Goal: Task Accomplishment & Management: Complete application form

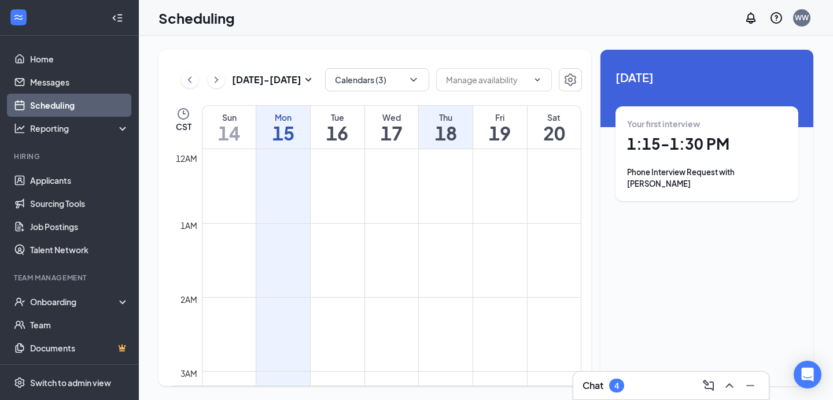
scroll to position [568, 0]
click at [598, 389] on h3 "Chat" at bounding box center [592, 385] width 21 height 13
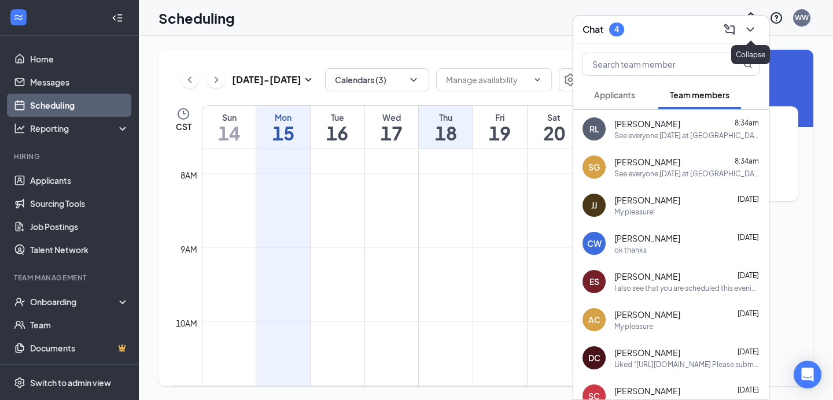
click at [751, 34] on icon "ChevronDown" at bounding box center [750, 30] width 14 height 14
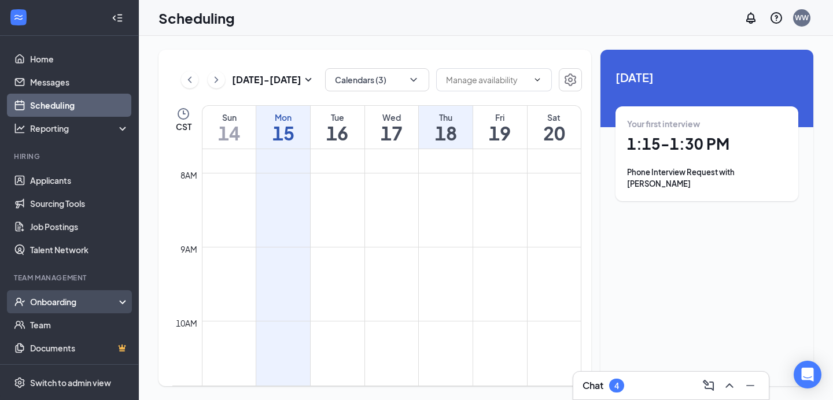
click at [46, 300] on div "Onboarding" at bounding box center [74, 302] width 89 height 12
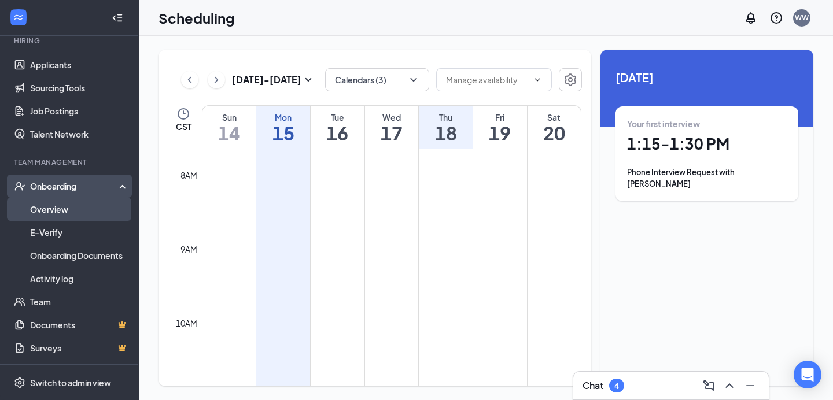
click at [60, 209] on link "Overview" at bounding box center [79, 209] width 99 height 23
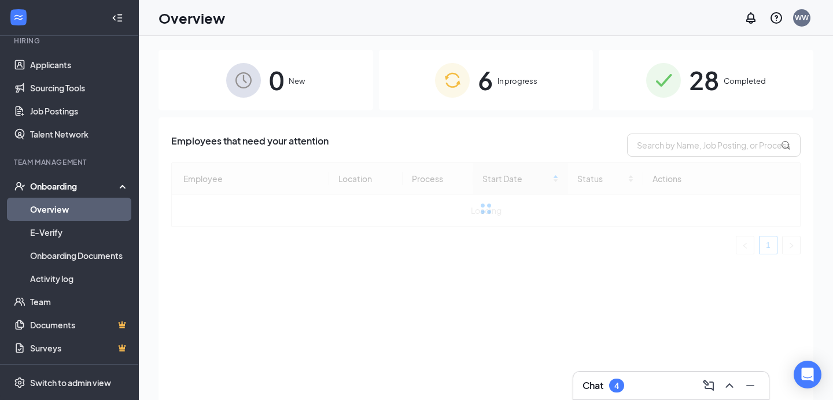
click at [516, 73] on div "6 In progress" at bounding box center [486, 80] width 215 height 61
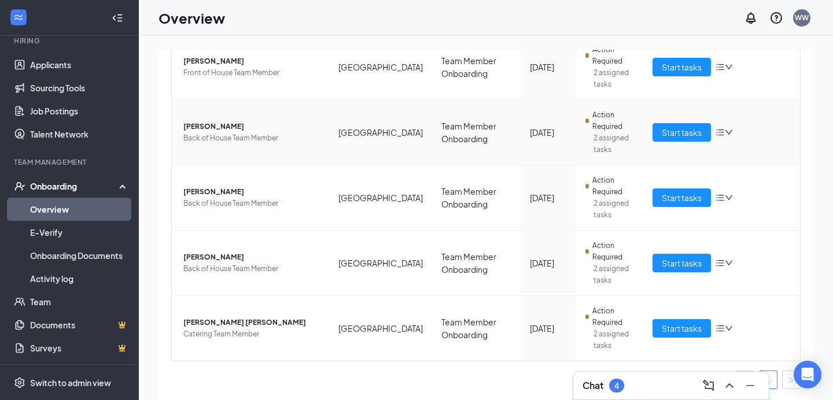
scroll to position [239, 0]
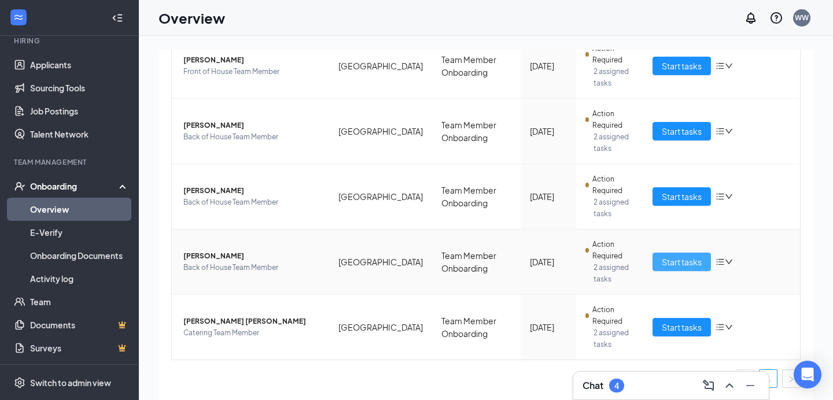
click at [665, 264] on span "Start tasks" at bounding box center [681, 262] width 40 height 13
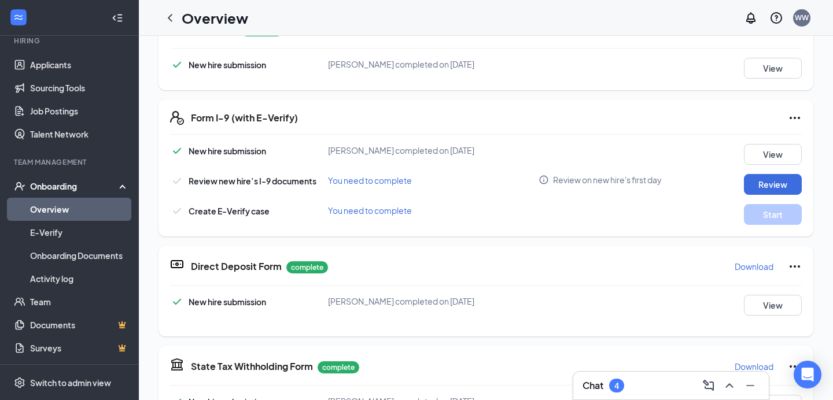
scroll to position [289, 0]
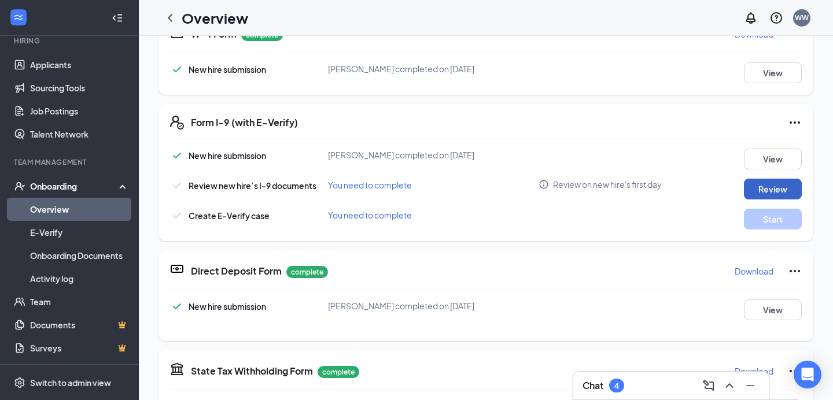
click at [771, 190] on button "Review" at bounding box center [773, 189] width 58 height 21
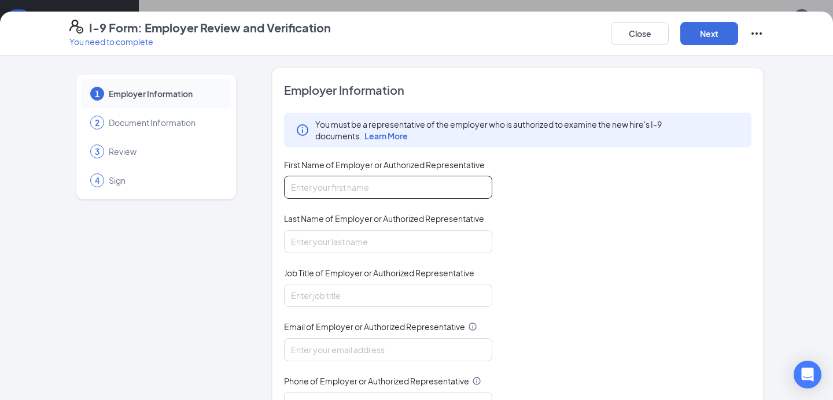
click at [401, 183] on input "First Name of Employer or Authorized Representative" at bounding box center [388, 187] width 208 height 23
type input "S"
type input "[PERSON_NAME]"
type input "9018309146"
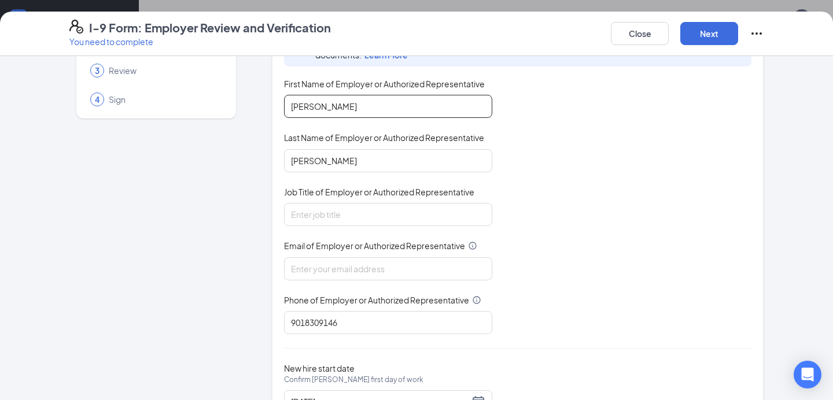
scroll to position [82, 0]
type input "[PERSON_NAME]"
click at [303, 218] on input "Job Title of Employer or Authorized Representative" at bounding box center [388, 213] width 208 height 23
type input "d"
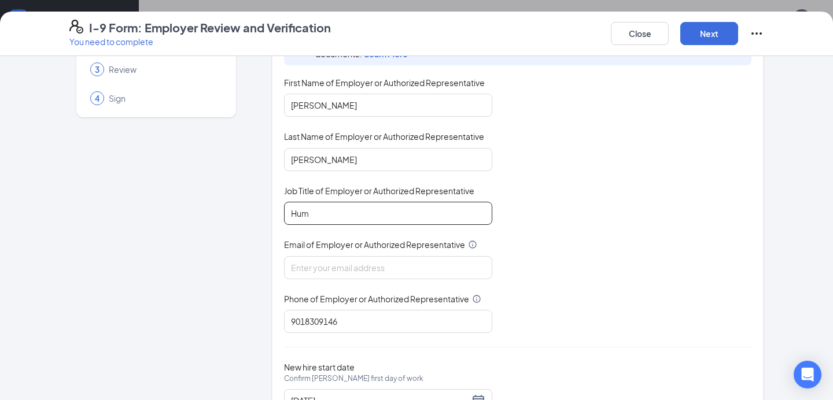
type input "Human Resources Director"
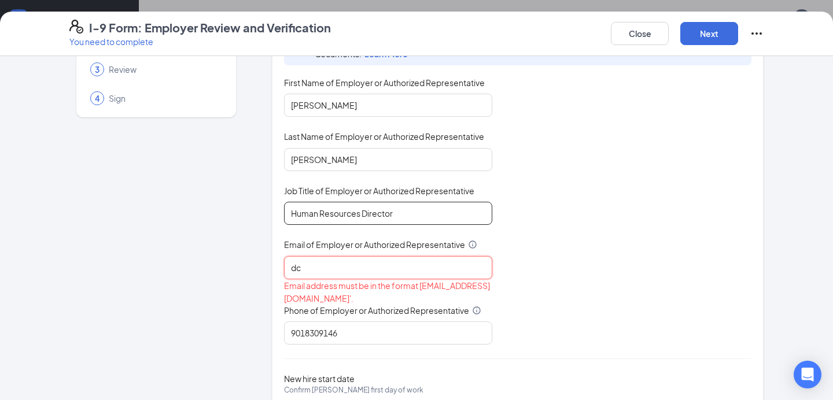
type input "d"
type input "c"
type input "[EMAIL_ADDRESS][DOMAIN_NAME]"
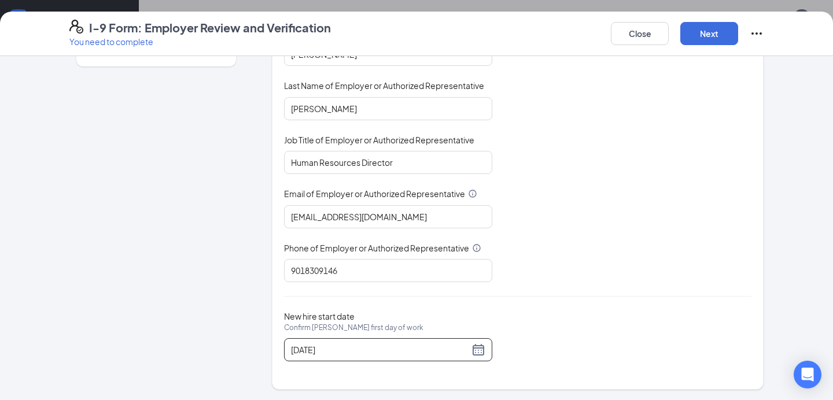
scroll to position [35, 0]
click at [601, 308] on div "Employer Information You must be a representative of the employer who is author…" at bounding box center [517, 162] width 467 height 426
click at [312, 349] on input "[DATE]" at bounding box center [380, 349] width 178 height 13
click at [528, 286] on div "Employer Information You must be a representative of the employer who is author…" at bounding box center [517, 162] width 467 height 426
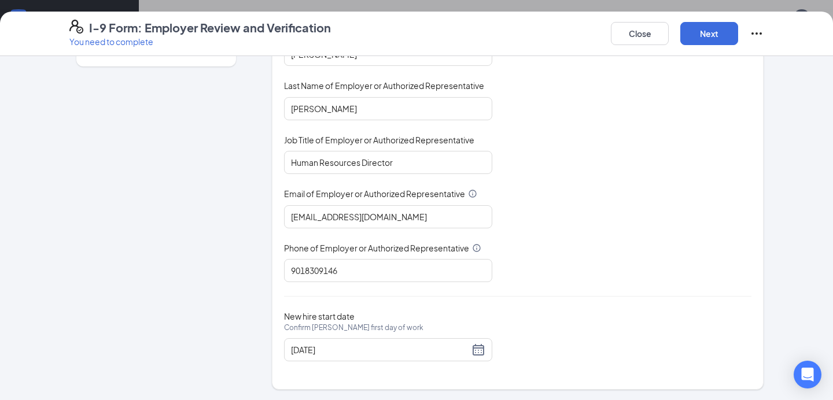
scroll to position [311, 0]
click at [315, 347] on input "[DATE]" at bounding box center [380, 349] width 178 height 13
click at [442, 313] on div "New hire start date Confirm [PERSON_NAME] first day of work" at bounding box center [388, 324] width 208 height 27
click at [479, 348] on div "[DATE]" at bounding box center [388, 350] width 194 height 14
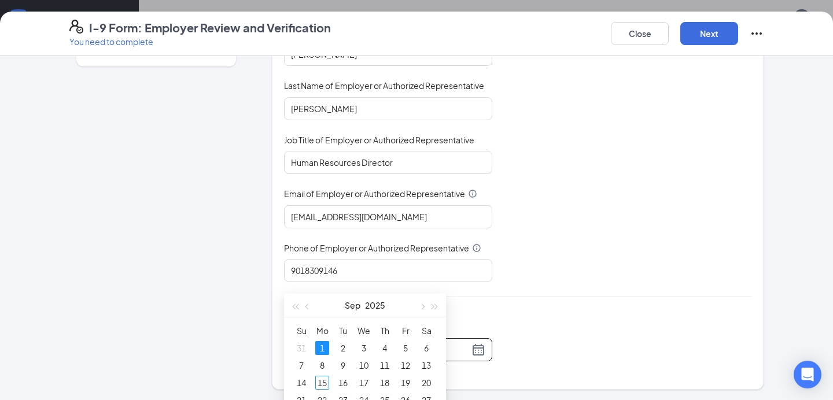
scroll to position [419, 0]
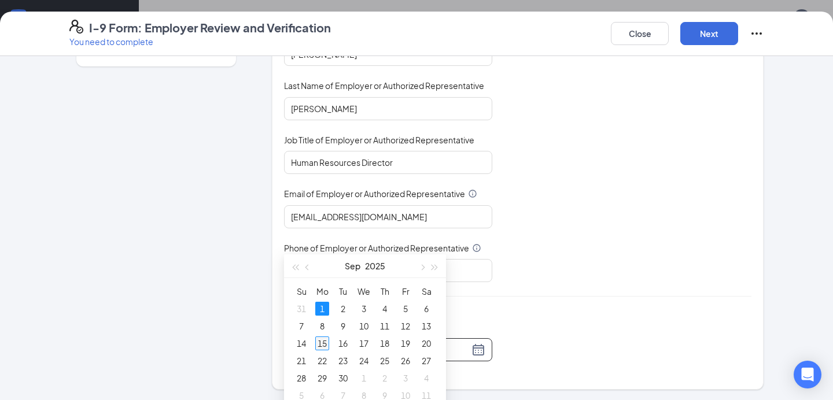
type input "[DATE]"
click at [329, 344] on td "15" at bounding box center [322, 343] width 21 height 17
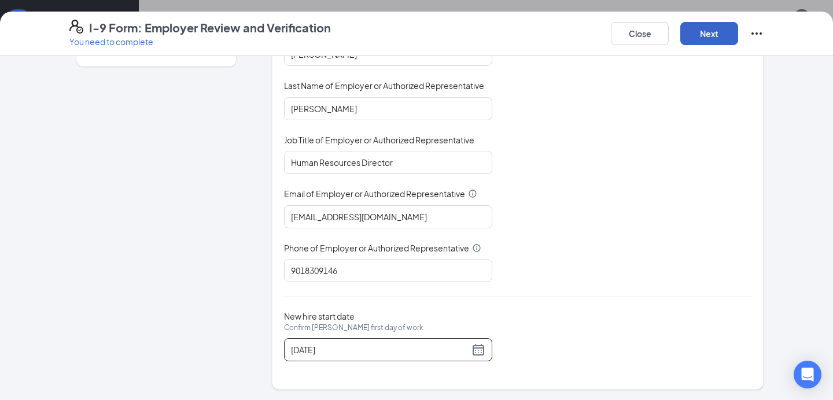
click at [708, 31] on button "Next" at bounding box center [709, 33] width 58 height 23
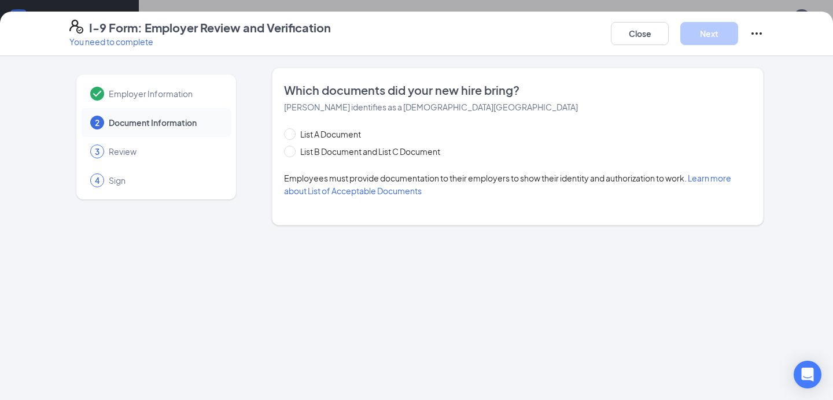
scroll to position [0, 0]
click at [291, 153] on input "List B Document and List C Document" at bounding box center [288, 150] width 8 height 8
radio input "true"
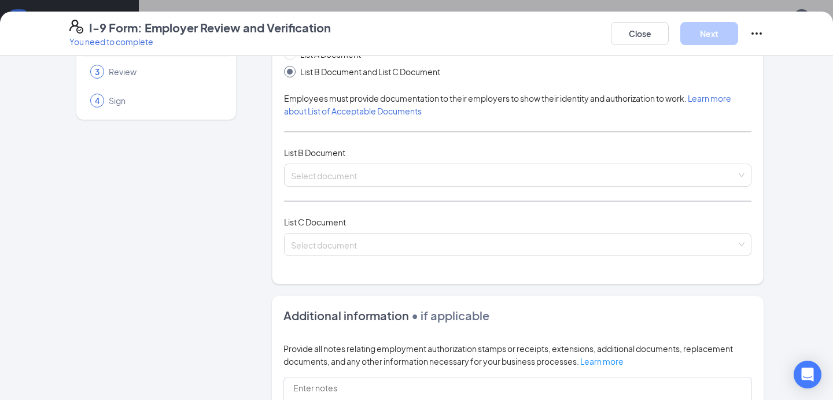
scroll to position [78, 0]
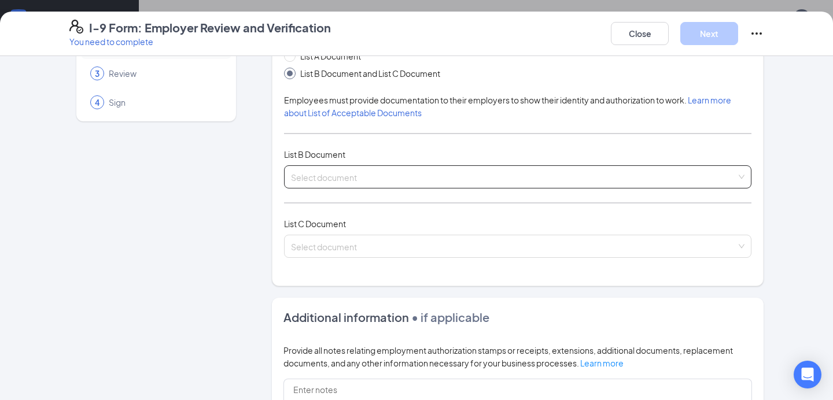
click at [369, 178] on input "search" at bounding box center [513, 174] width 445 height 17
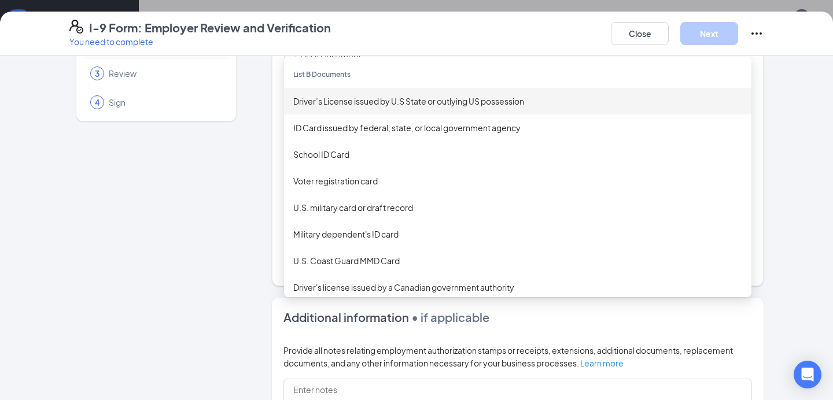
click at [368, 106] on div "Driver’s License issued by U.S State or outlying US possession" at bounding box center [517, 101] width 449 height 13
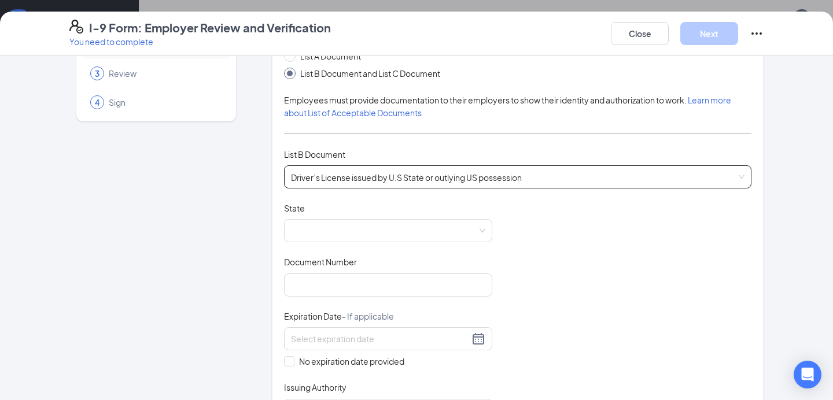
click at [254, 228] on div "Employer Information 2 Document Information 3 Review 4 Sign Which documents did…" at bounding box center [416, 402] width 694 height 824
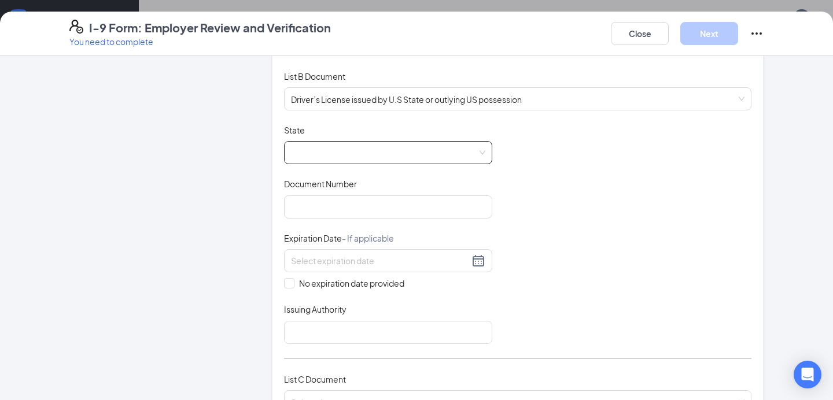
scroll to position [157, 0]
click at [356, 152] on span at bounding box center [388, 152] width 194 height 22
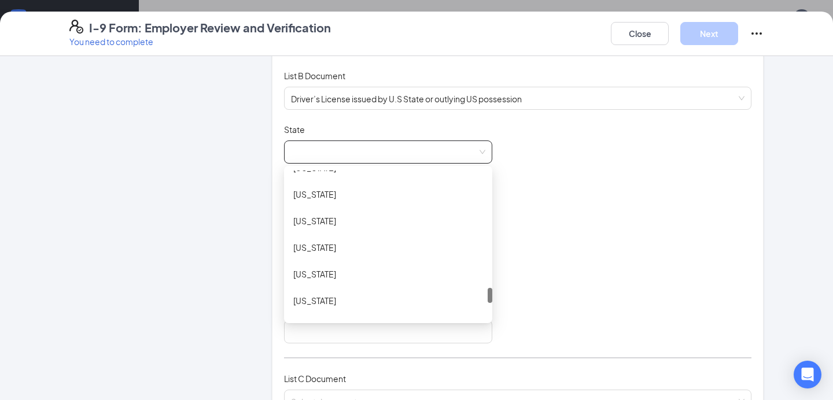
scroll to position [1204, 0]
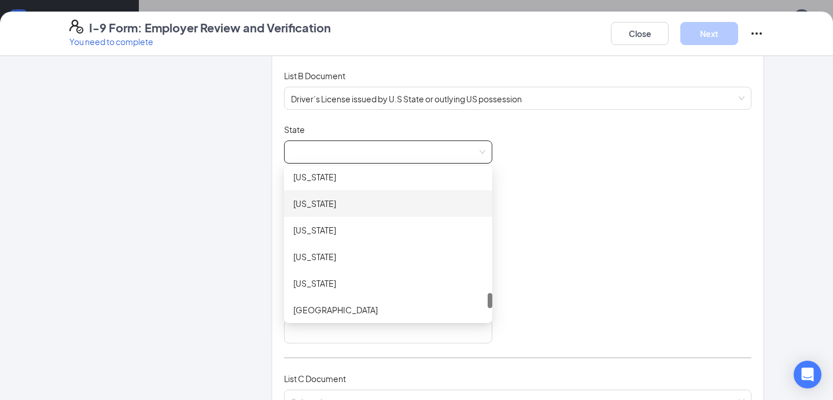
click at [339, 202] on div "[US_STATE]" at bounding box center [388, 203] width 190 height 13
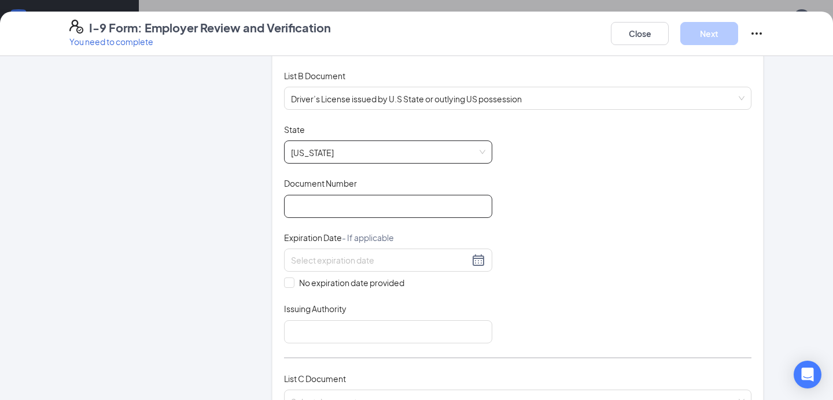
click at [328, 203] on input "Document Number" at bounding box center [388, 206] width 208 height 23
type input "074686621"
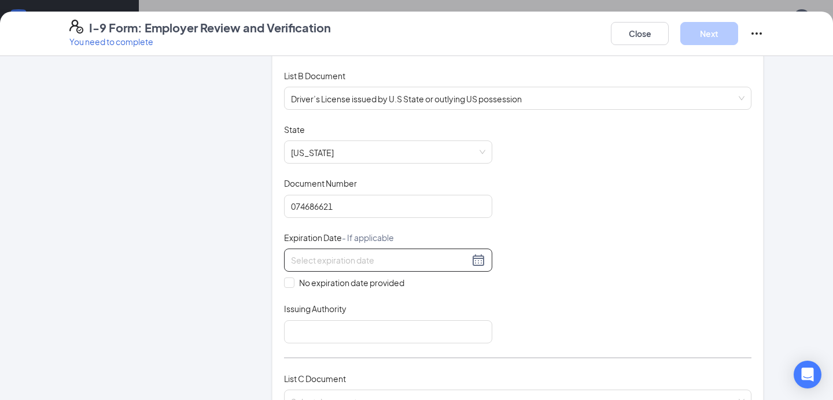
click at [443, 261] on input at bounding box center [380, 260] width 178 height 13
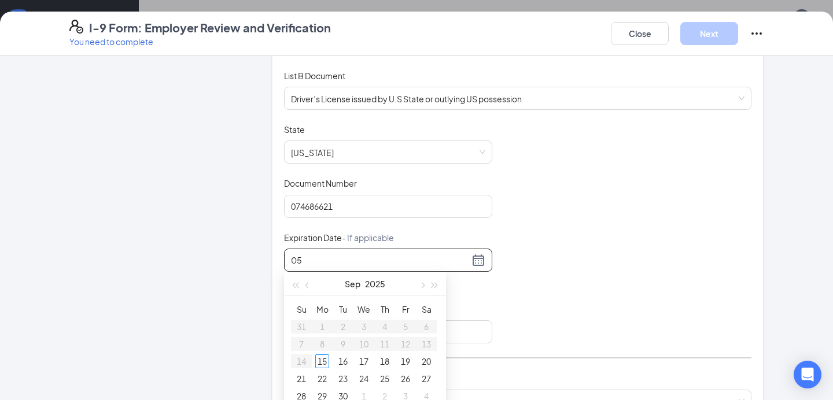
type input "0"
click at [327, 359] on div "11" at bounding box center [322, 361] width 14 height 14
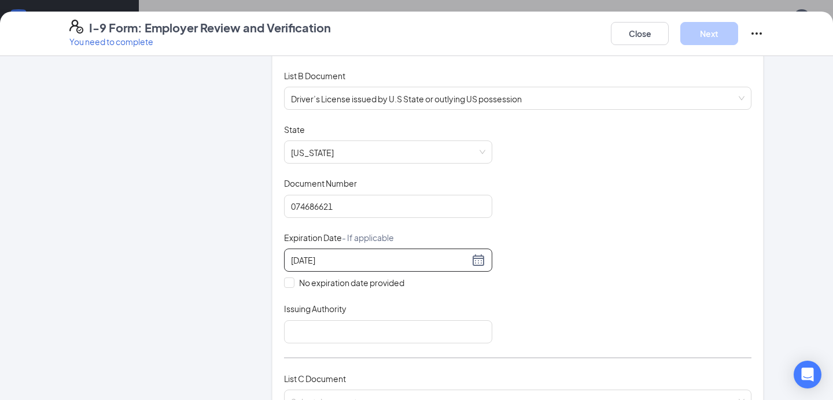
type input "[DATE]"
click at [268, 288] on div "Employer Information 2 Document Information 3 Review 4 Sign Which documents did…" at bounding box center [416, 323] width 694 height 824
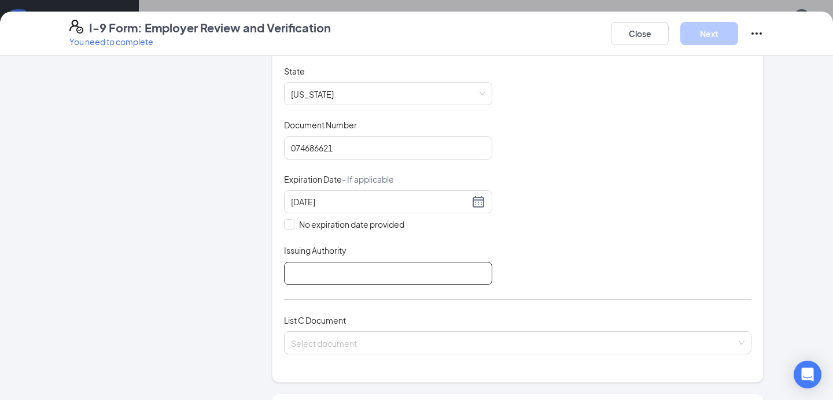
scroll to position [217, 0]
click at [329, 260] on input "Issuing Authority" at bounding box center [388, 271] width 208 height 23
type input "t"
type input "[US_STATE] Department of Motor Vehicles"
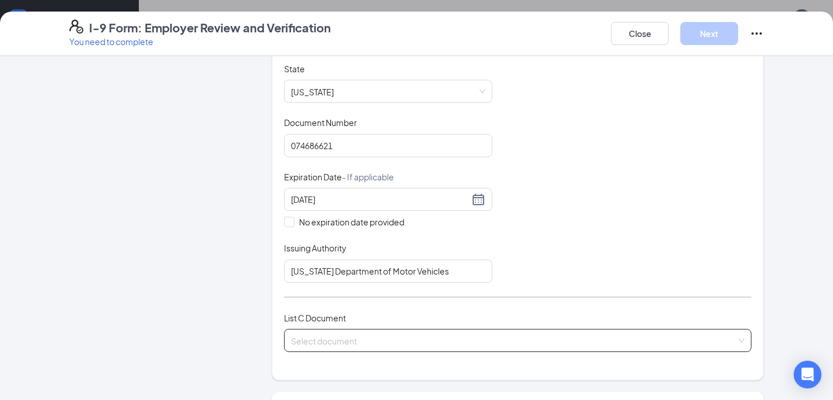
click at [314, 302] on div "List A Document List B Document and List C Document Employees must provide docu…" at bounding box center [517, 138] width 467 height 456
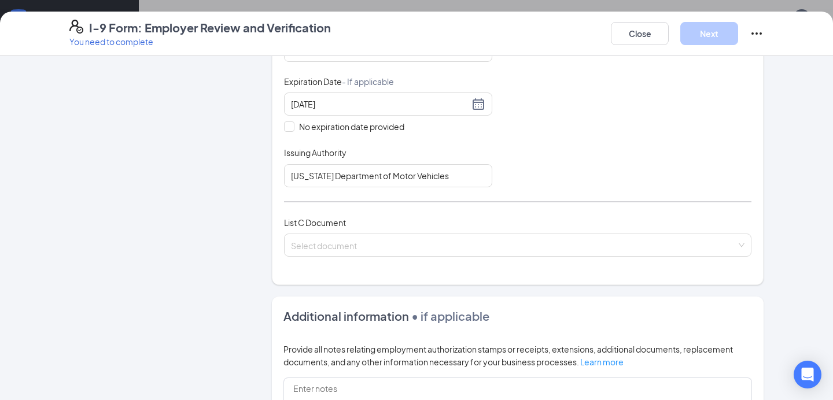
scroll to position [315, 0]
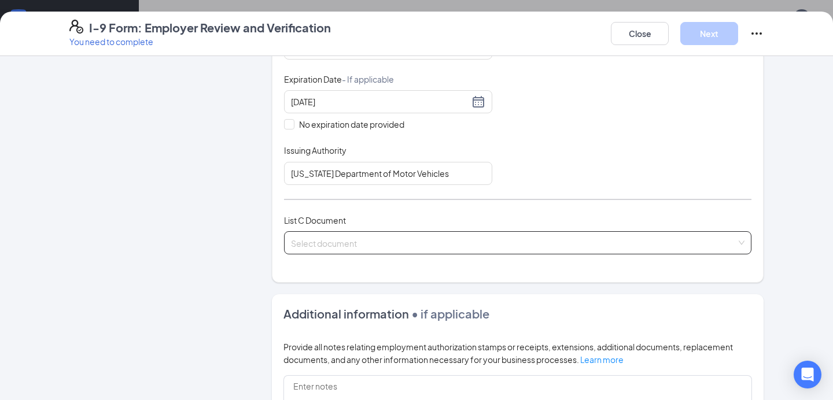
click at [304, 237] on input "search" at bounding box center [513, 240] width 445 height 17
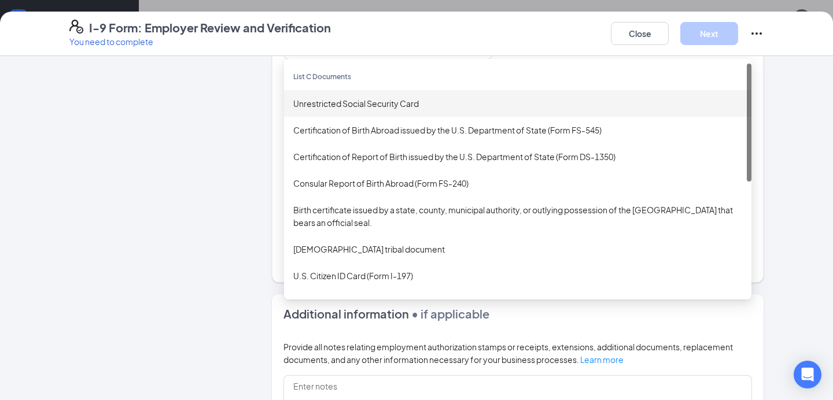
click at [326, 105] on div "Unrestricted Social Security Card" at bounding box center [517, 103] width 449 height 13
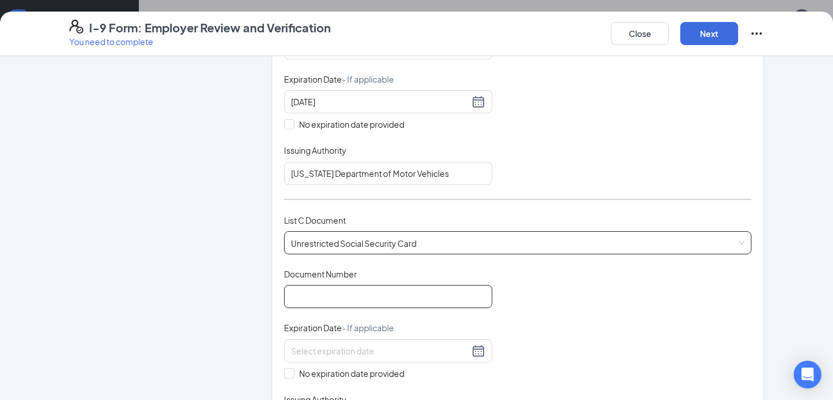
click at [320, 298] on input "Document Number" at bounding box center [388, 296] width 208 height 23
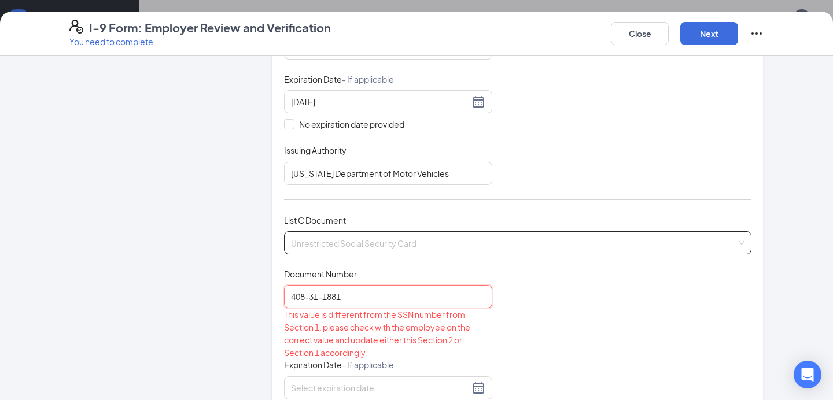
click at [420, 251] on div "Unrestricted Social Security Card" at bounding box center [517, 242] width 467 height 23
type input "408-31-1881"
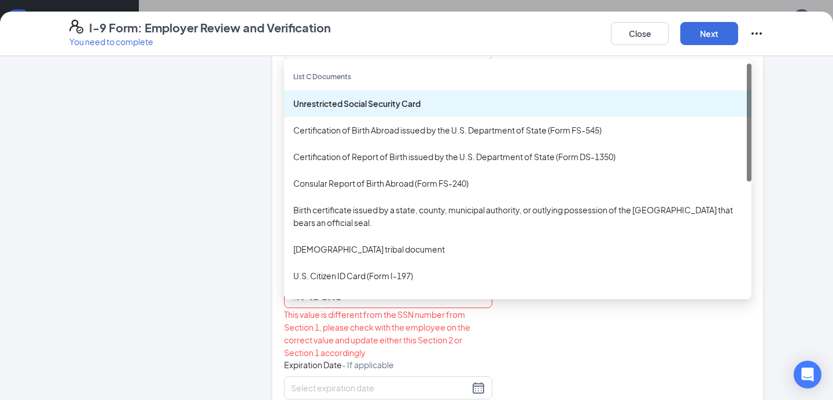
click at [318, 106] on div "Unrestricted Social Security Card" at bounding box center [517, 103] width 449 height 13
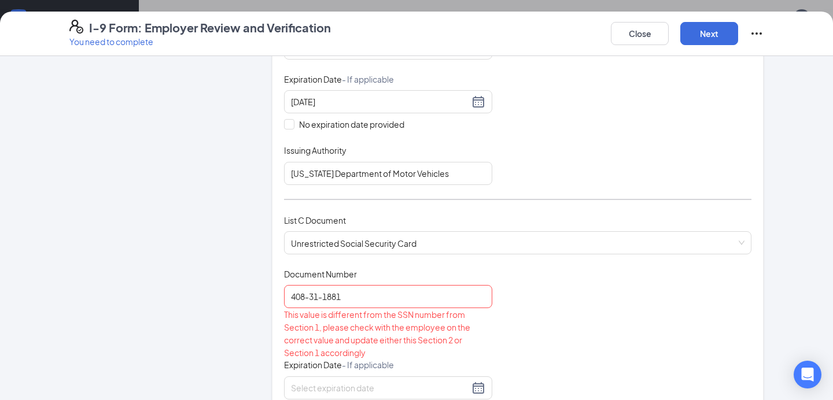
click at [242, 216] on div "Employer Information 2 Document Information 3 Review 4 Sign" at bounding box center [155, 273] width 173 height 1041
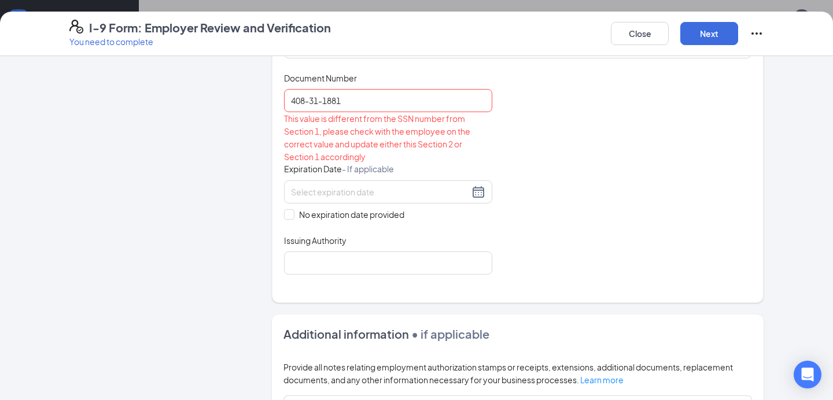
scroll to position [520, 0]
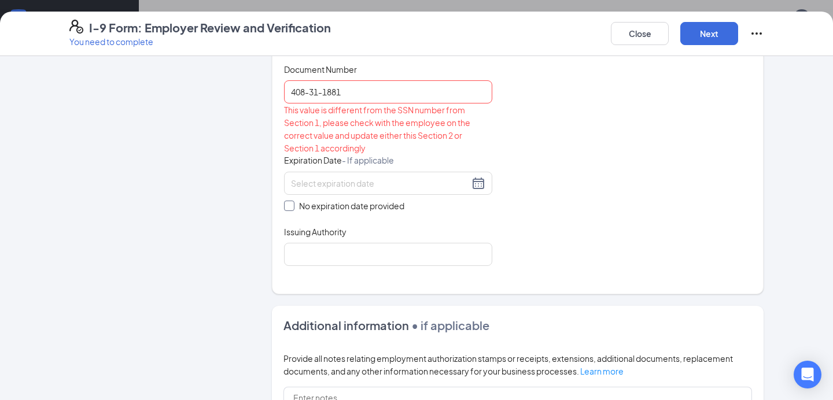
click at [289, 201] on input "No expiration date provided" at bounding box center [288, 205] width 8 height 8
checkbox input "true"
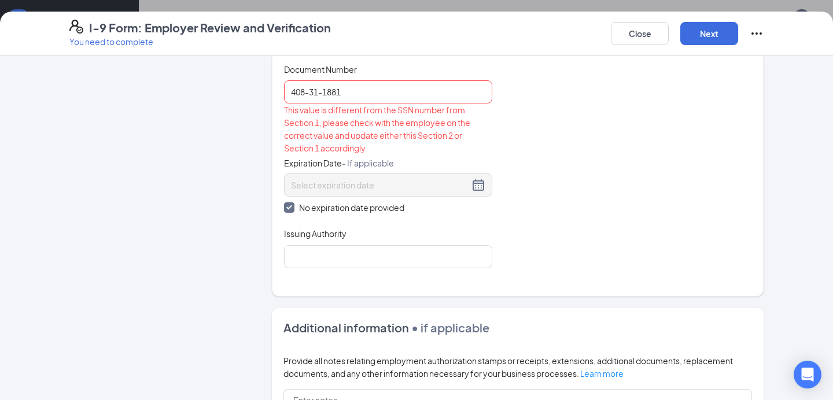
click at [220, 236] on div "Employer Information 2 Document Information 3 Review 4 Sign" at bounding box center [155, 69] width 173 height 1043
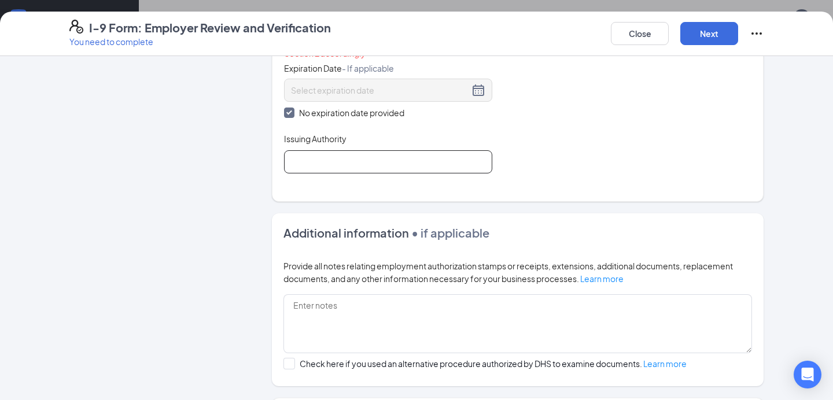
scroll to position [619, 0]
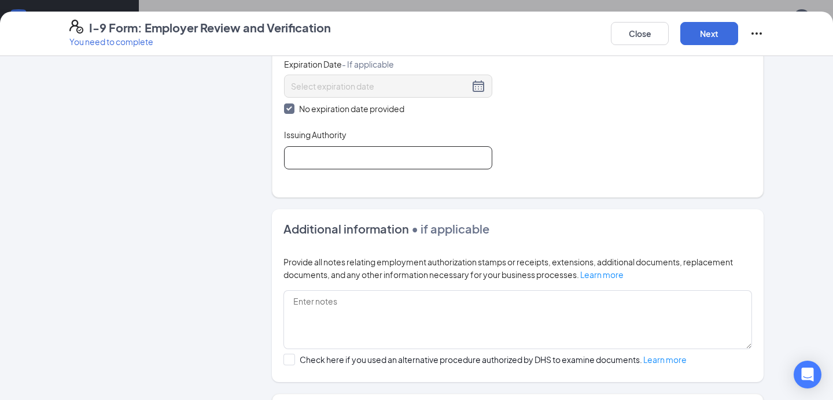
click at [300, 156] on input "Issuing Authority" at bounding box center [388, 157] width 208 height 23
type input "Social Security Administration"
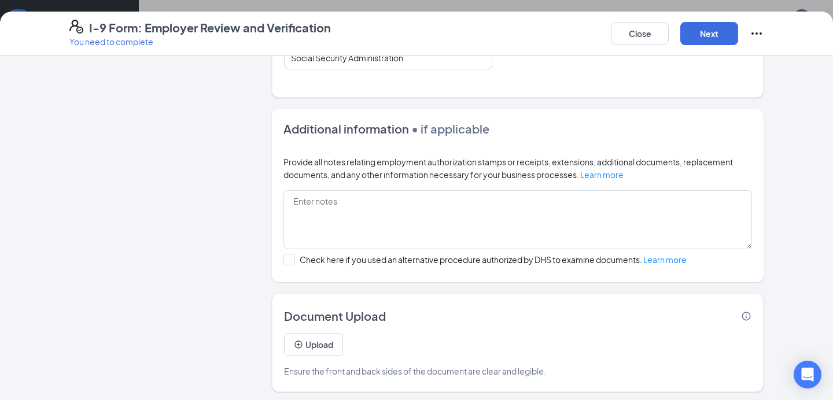
scroll to position [526, 0]
click at [719, 34] on button "Next" at bounding box center [709, 33] width 58 height 23
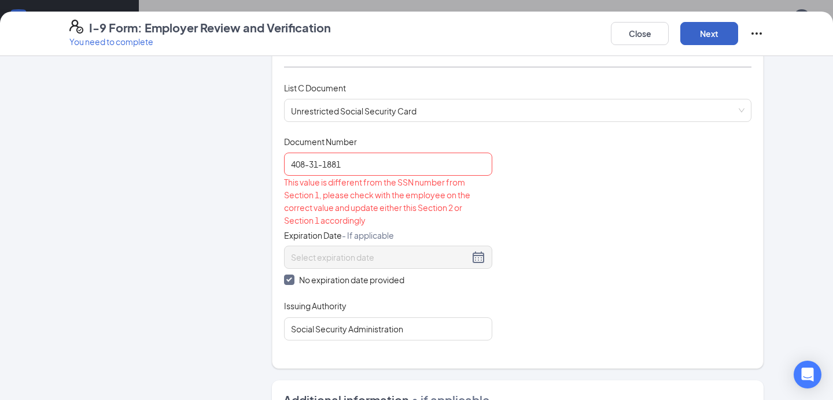
scroll to position [449, 0]
click at [323, 160] on input "408-31-1881" at bounding box center [388, 162] width 208 height 23
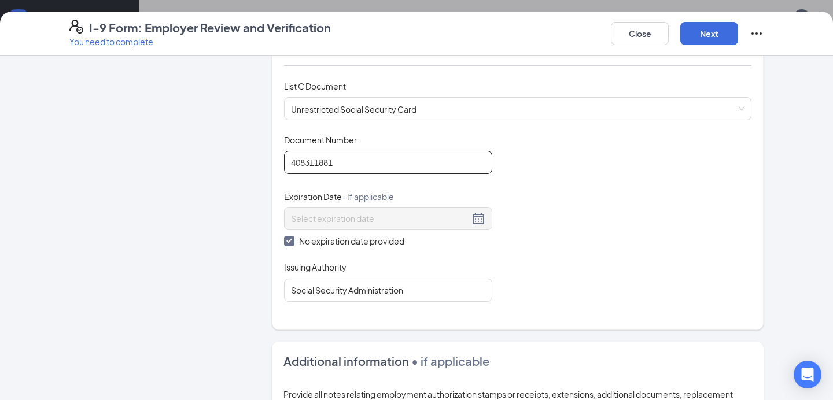
type input "408311881"
click at [259, 196] on div "Employer Information 2 Document Information 3 Review 4 Sign Which documents did…" at bounding box center [416, 121] width 694 height 1006
click at [714, 28] on button "Next" at bounding box center [709, 33] width 58 height 23
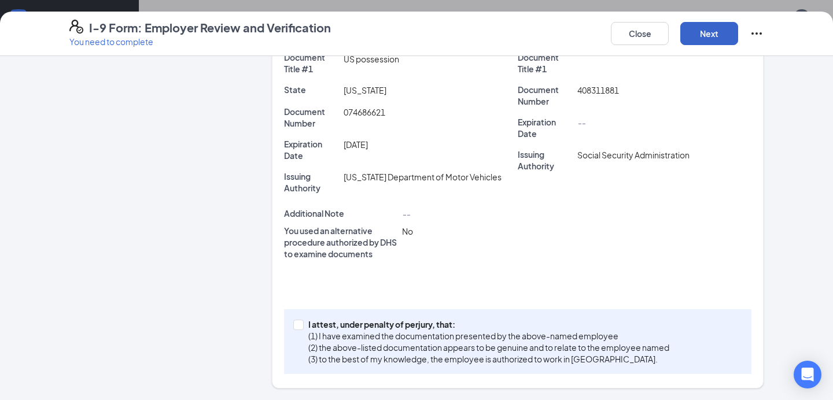
scroll to position [320, 0]
click at [299, 323] on input "I attest, under penalty of [PERSON_NAME], that: (1) I have examined the documen…" at bounding box center [297, 324] width 8 height 8
checkbox input "true"
click at [701, 34] on button "Next" at bounding box center [709, 33] width 58 height 23
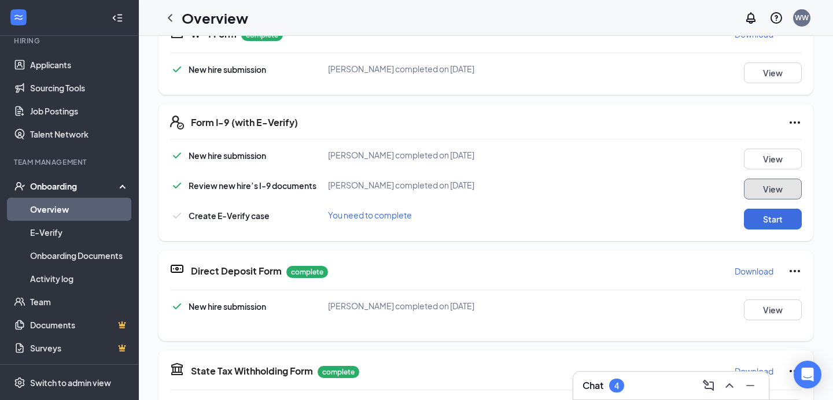
scroll to position [321, 0]
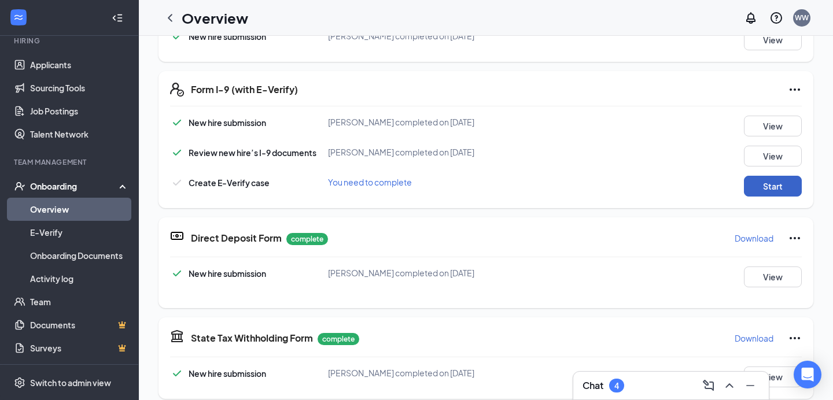
click at [768, 178] on button "Start" at bounding box center [773, 186] width 58 height 21
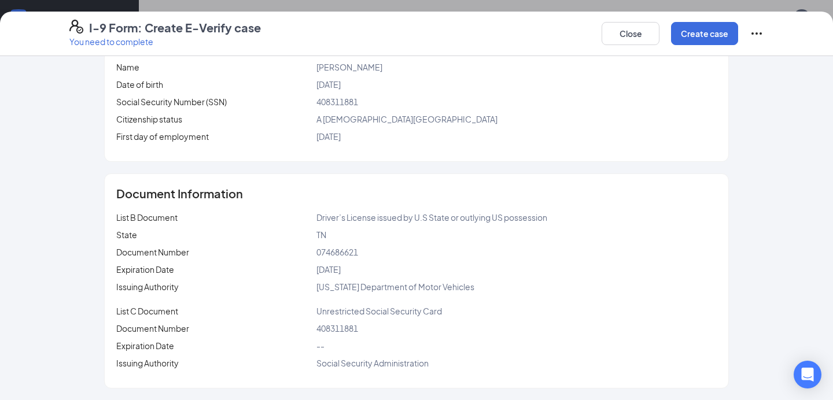
scroll to position [492, 0]
click at [708, 35] on button "Create case" at bounding box center [704, 33] width 67 height 23
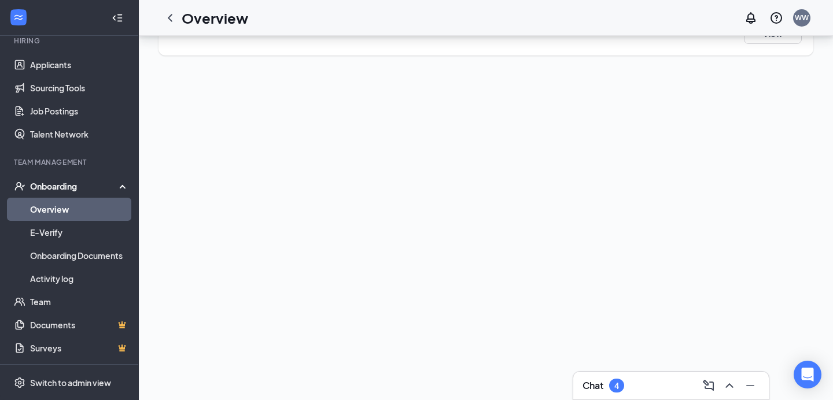
scroll to position [0, 0]
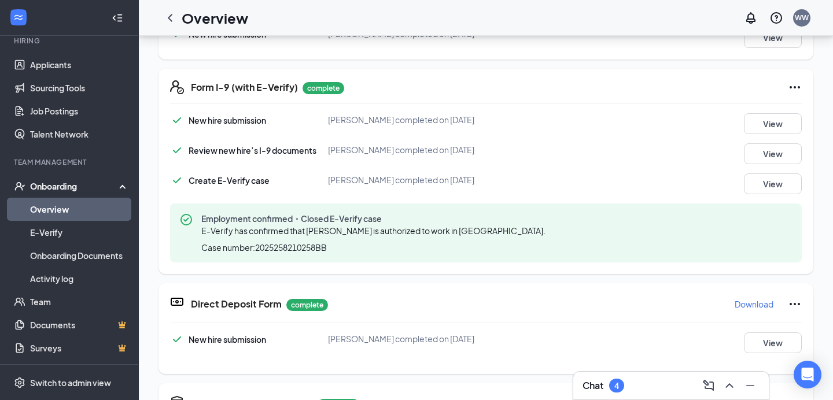
click at [48, 206] on link "Overview" at bounding box center [79, 209] width 99 height 23
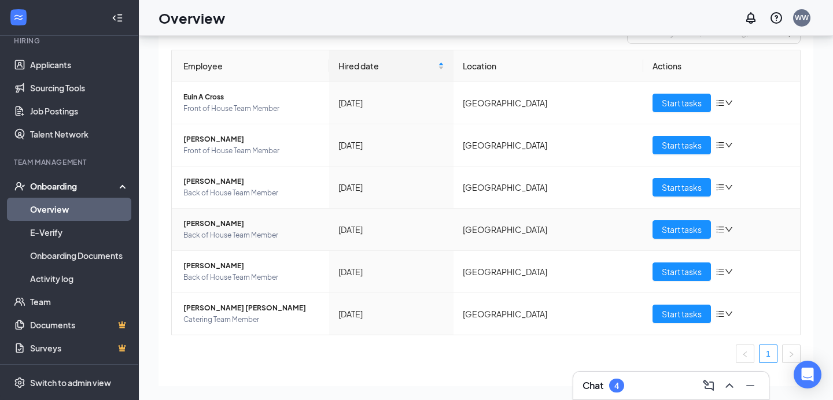
scroll to position [61, 0]
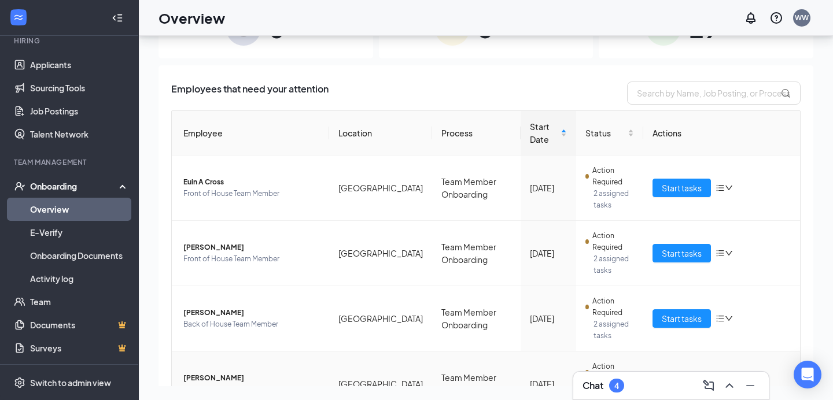
scroll to position [5, 0]
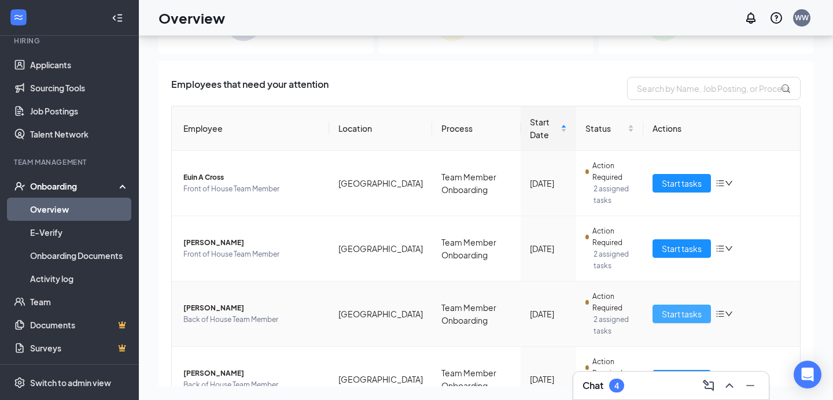
click at [654, 312] on button "Start tasks" at bounding box center [681, 314] width 58 height 19
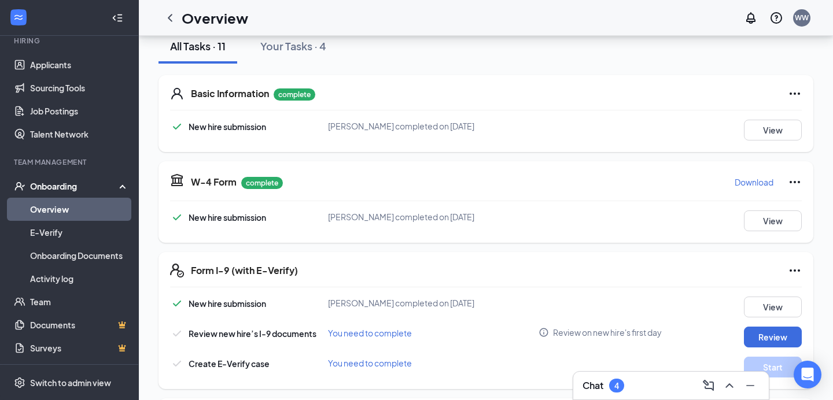
scroll to position [144, 0]
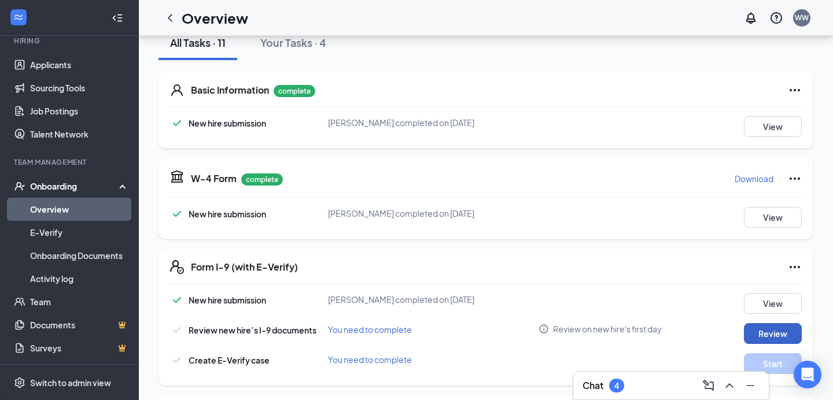
click at [757, 342] on button "Review" at bounding box center [773, 333] width 58 height 21
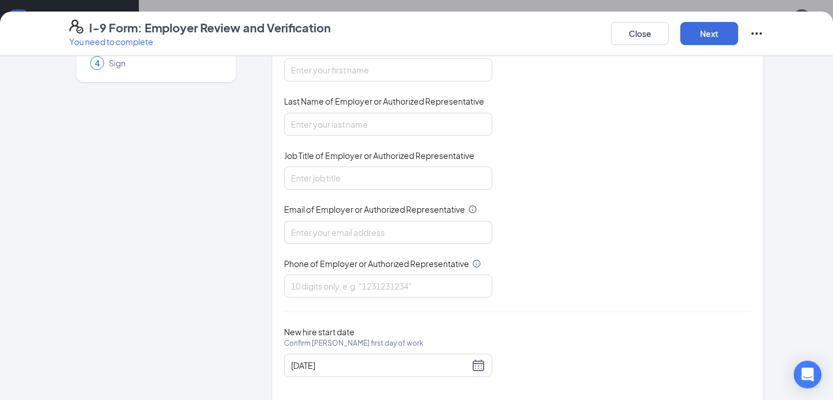
scroll to position [0, 0]
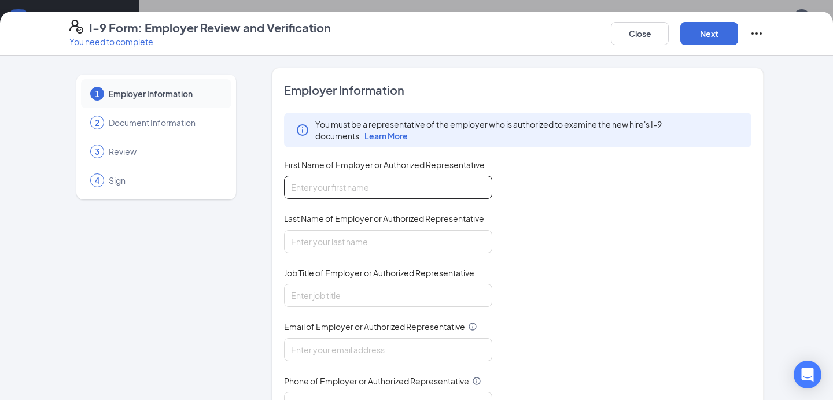
click at [383, 186] on input "First Name of Employer or Authorized Representative" at bounding box center [388, 187] width 208 height 23
type input "[PERSON_NAME]"
type input "9018309146"
click at [333, 296] on input "Job Title of Employer or Authorized Representative" at bounding box center [388, 295] width 208 height 23
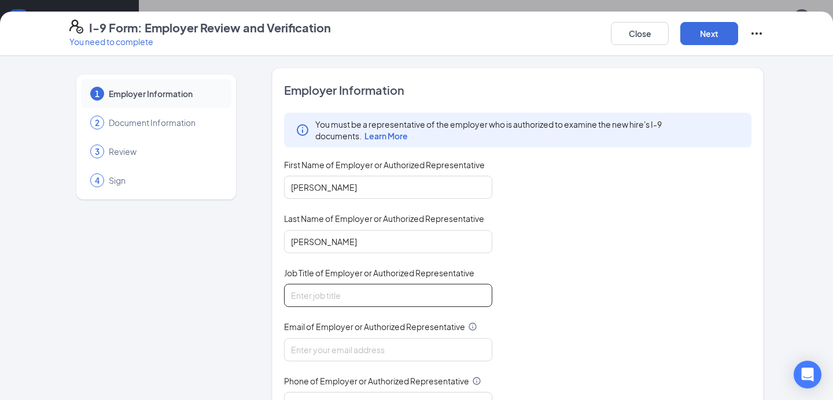
type input "Human Resources Director"
click at [331, 350] on input "Email of Employer or Authorized Representative" at bounding box center [388, 349] width 208 height 23
type input "[EMAIL_ADDRESS][DOMAIN_NAME]"
click at [267, 352] on div "1 Employer Information 2 Document Information 3 Review 4 Sign Employer Informat…" at bounding box center [416, 295] width 694 height 455
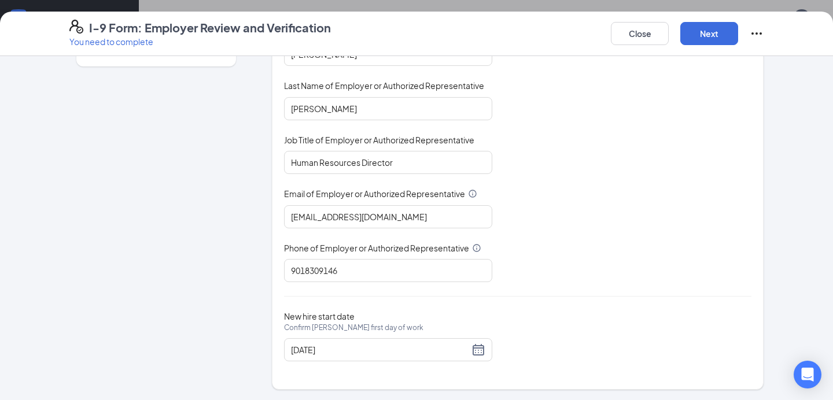
scroll to position [292, 0]
click at [356, 345] on input "[DATE]" at bounding box center [380, 349] width 178 height 13
drag, startPoint x: 353, startPoint y: 350, endPoint x: 228, endPoint y: 340, distance: 125.3
click at [236, 342] on div "1 Employer Information 2 Document Information 3 Review 4 Sign Employer Informat…" at bounding box center [416, 162] width 694 height 455
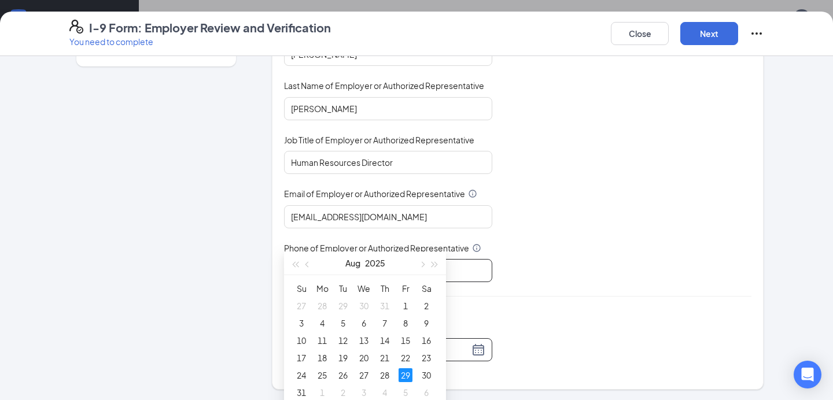
scroll to position [419, 0]
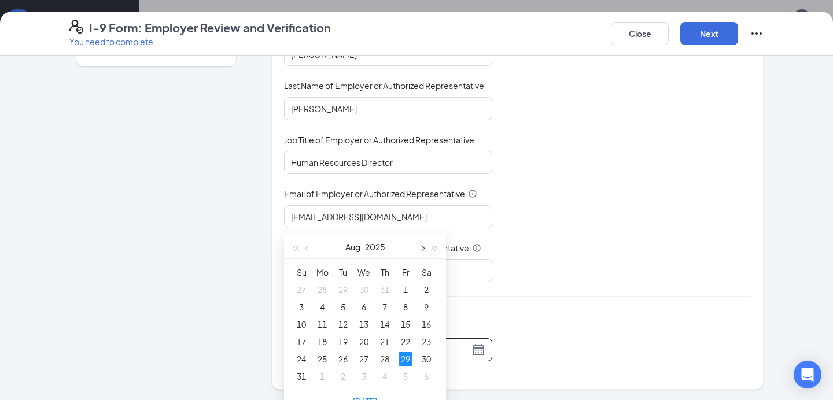
click at [421, 250] on span "button" at bounding box center [422, 249] width 6 height 6
type input "[DATE]"
click at [319, 321] on div "15" at bounding box center [322, 324] width 14 height 14
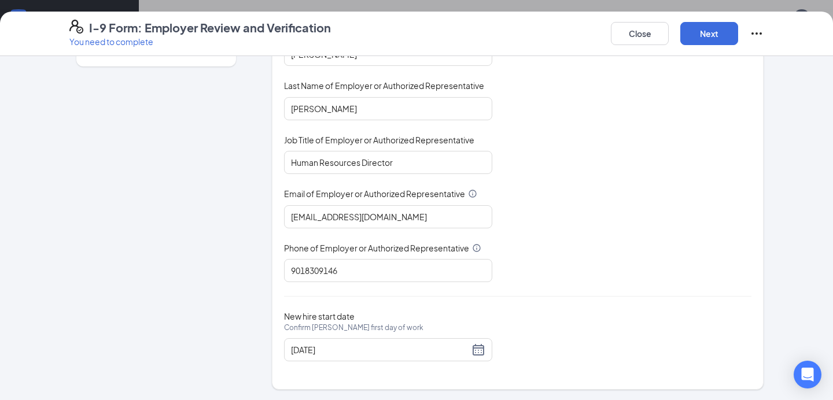
click at [597, 302] on div "Employer Information You must be a representative of the employer who is author…" at bounding box center [517, 162] width 467 height 426
click at [712, 30] on button "Next" at bounding box center [709, 33] width 58 height 23
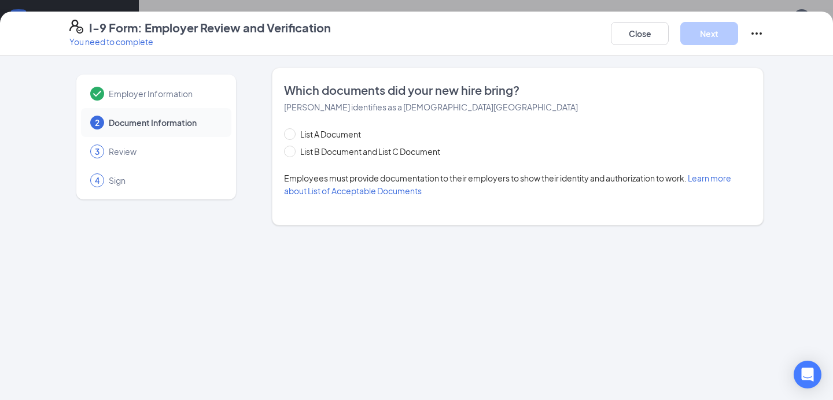
scroll to position [0, 0]
click at [295, 150] on span "List B Document and List C Document" at bounding box center [369, 151] width 149 height 13
click at [292, 150] on input "List B Document and List C Document" at bounding box center [288, 150] width 8 height 8
radio input "true"
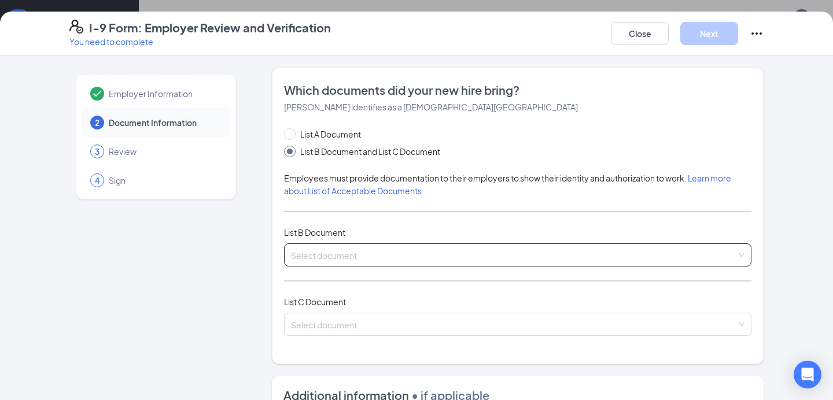
click at [388, 256] on input "search" at bounding box center [513, 252] width 445 height 17
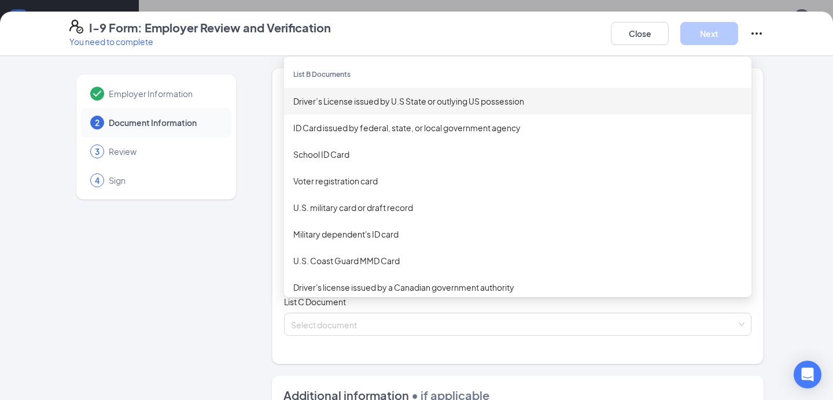
click at [370, 101] on div "Driver’s License issued by U.S State or outlying US possession" at bounding box center [517, 101] width 449 height 13
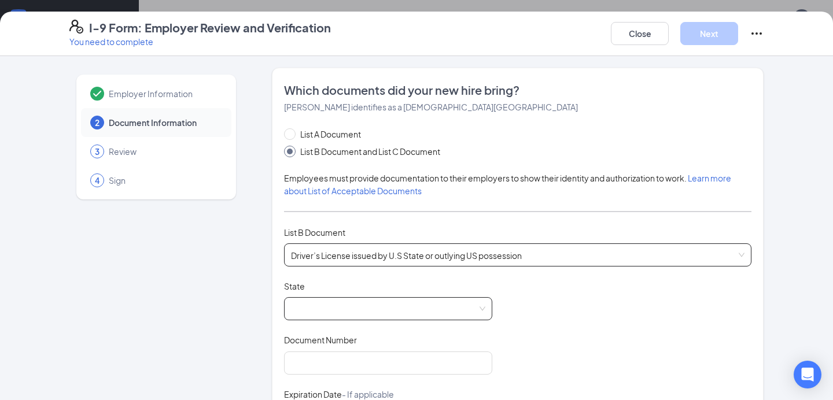
click at [328, 311] on span at bounding box center [388, 309] width 194 height 22
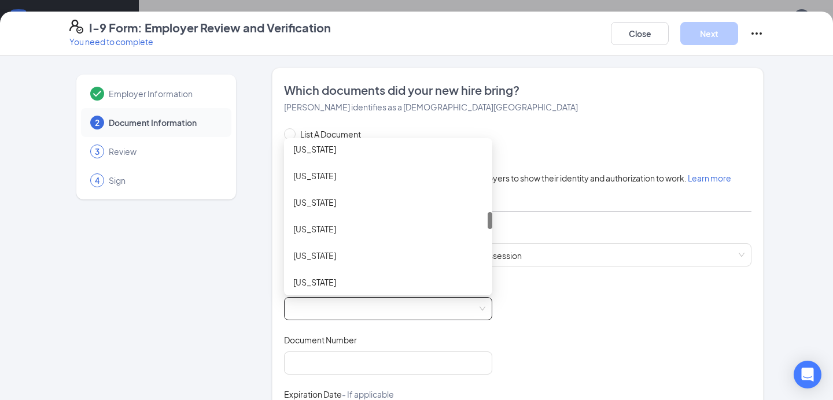
scroll to position [595, 0]
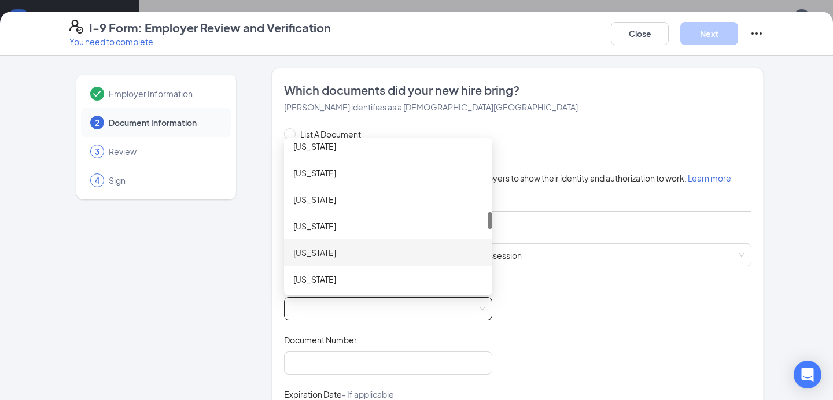
click at [331, 245] on div "[US_STATE]" at bounding box center [388, 252] width 208 height 27
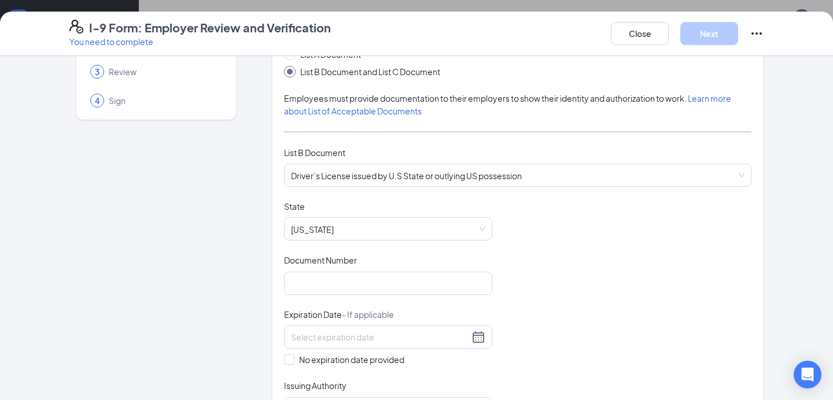
scroll to position [94, 0]
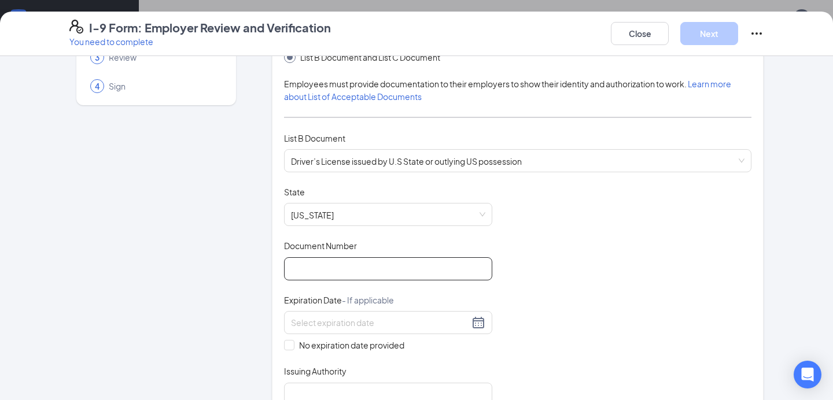
click at [326, 275] on input "Document Number" at bounding box center [388, 268] width 208 height 23
click at [342, 267] on input "Document Number" at bounding box center [388, 268] width 208 height 23
type input "624234889"
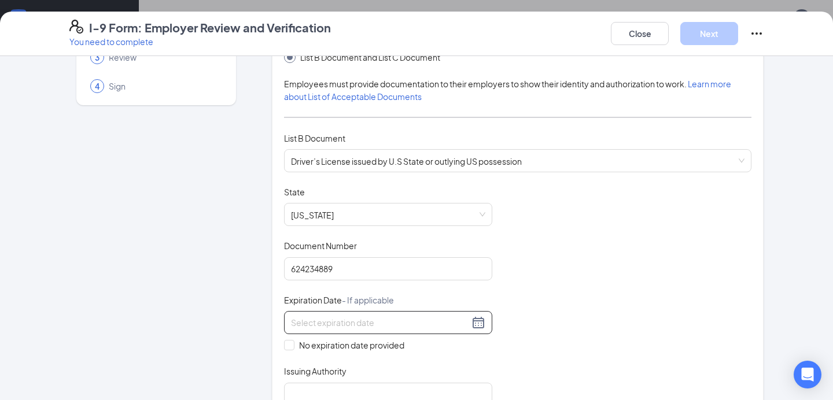
click at [342, 322] on input at bounding box center [380, 322] width 178 height 13
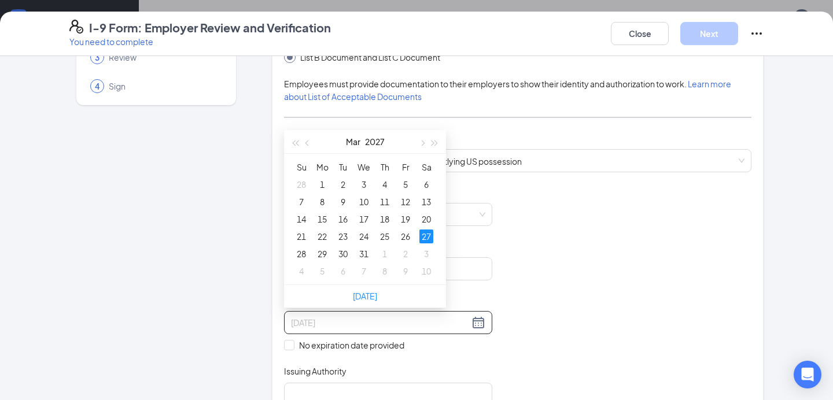
click at [430, 236] on div "27" at bounding box center [426, 237] width 14 height 14
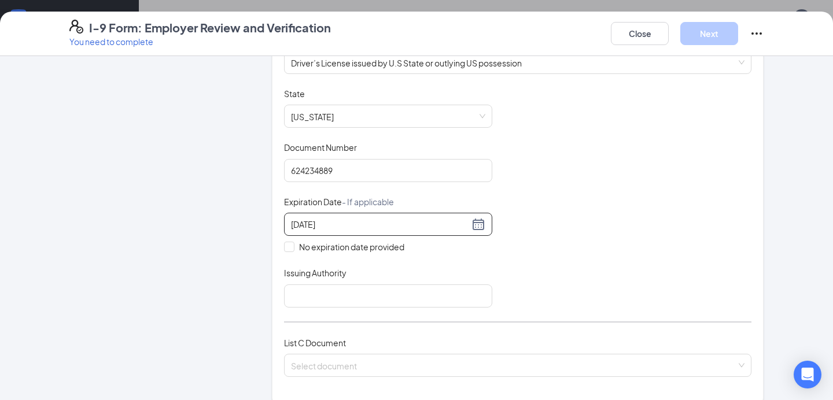
scroll to position [199, 0]
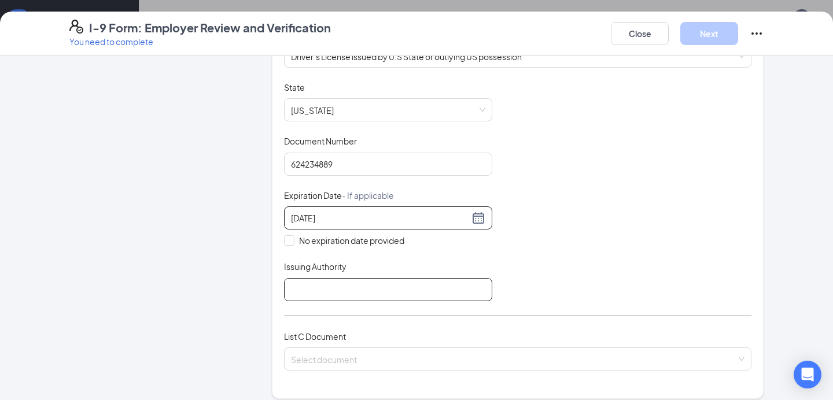
type input "[DATE]"
click at [305, 289] on input "Issuing Authority" at bounding box center [388, 289] width 208 height 23
type input "[US_STATE] Department of Motor Vehicles"
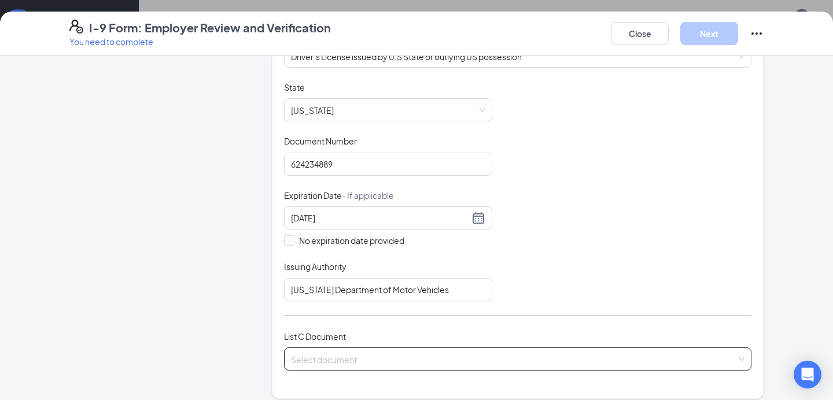
click at [338, 361] on input "search" at bounding box center [513, 356] width 445 height 17
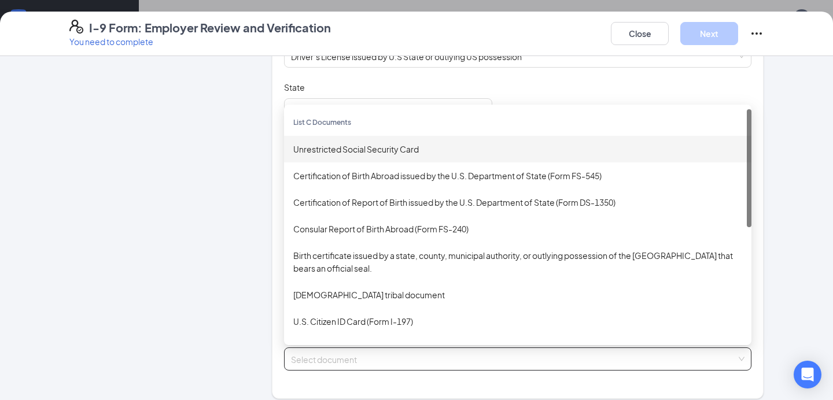
click at [345, 146] on div "Unrestricted Social Security Card" at bounding box center [517, 149] width 449 height 13
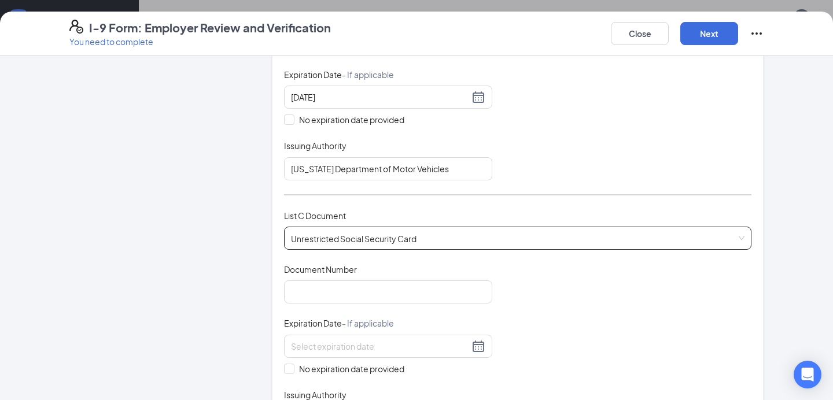
scroll to position [327, 0]
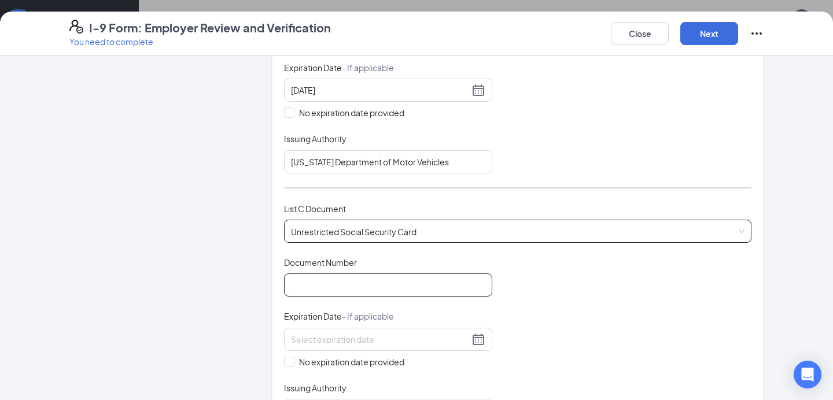
click at [330, 282] on input "Document Number" at bounding box center [388, 284] width 208 height 23
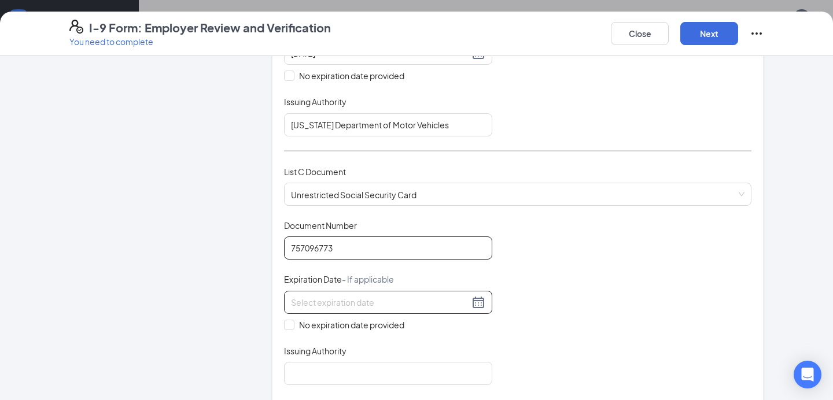
scroll to position [369, 0]
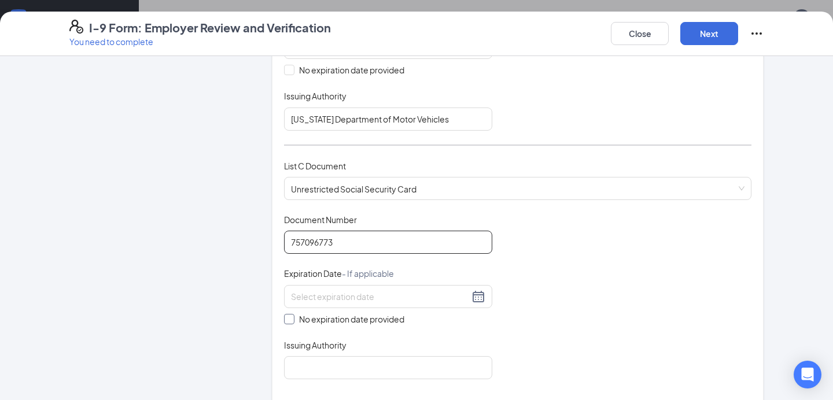
type input "757096773"
click at [289, 315] on input "No expiration date provided" at bounding box center [288, 318] width 8 height 8
checkbox input "true"
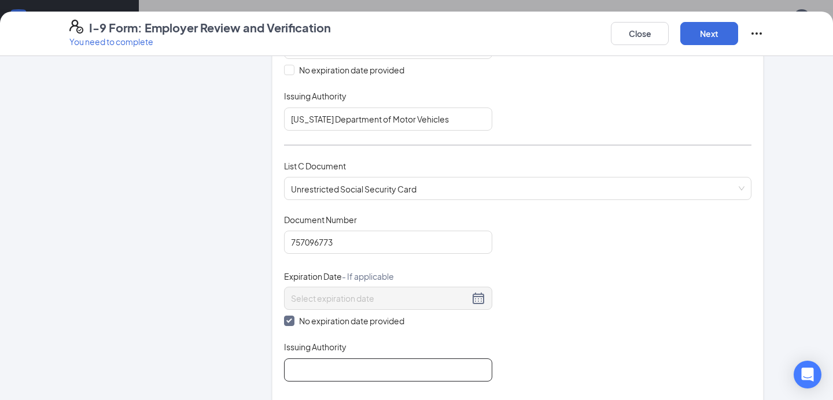
click at [307, 370] on input "Issuing Authority" at bounding box center [388, 369] width 208 height 23
type input "Social Security Administration"
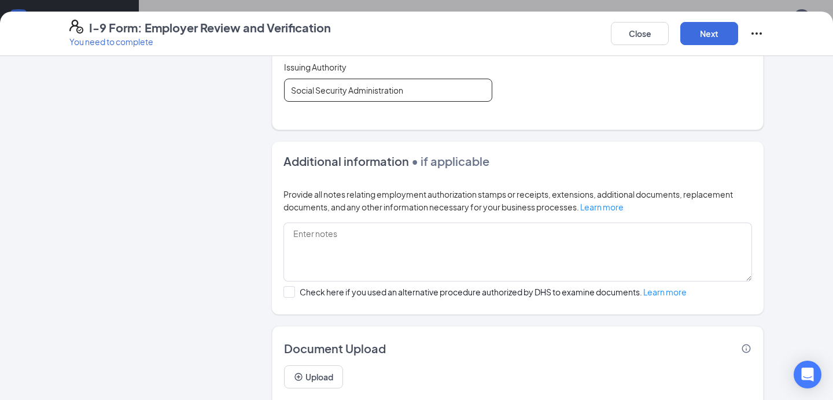
scroll to position [682, 0]
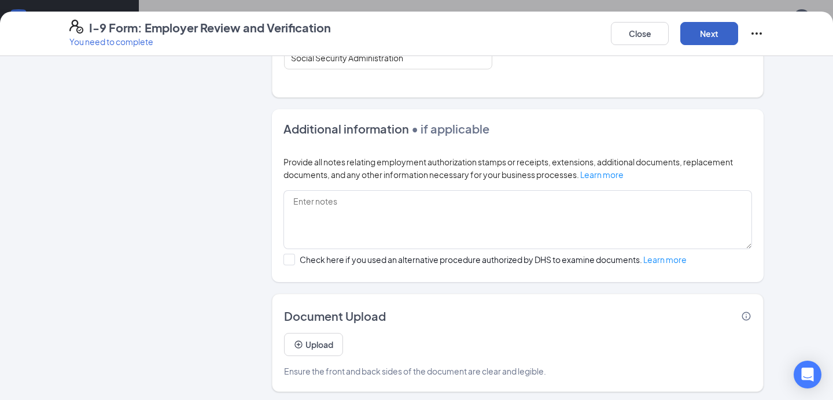
click at [702, 29] on button "Next" at bounding box center [709, 33] width 58 height 23
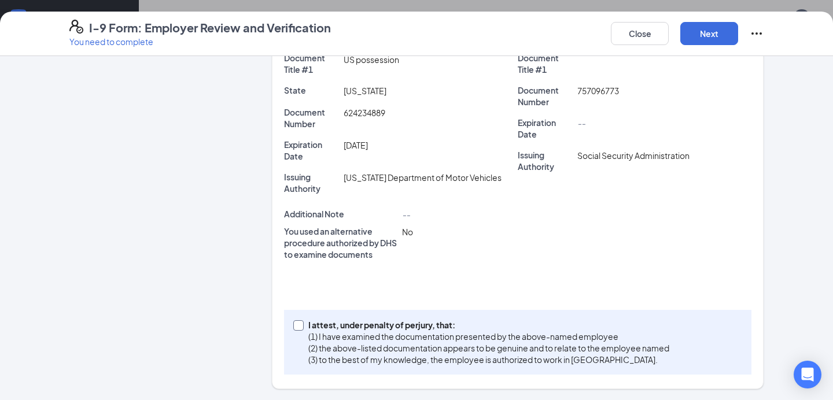
click at [298, 326] on input "I attest, under penalty of [PERSON_NAME], that: (1) I have examined the documen…" at bounding box center [297, 324] width 8 height 8
checkbox input "true"
click at [699, 36] on button "Next" at bounding box center [709, 33] width 58 height 23
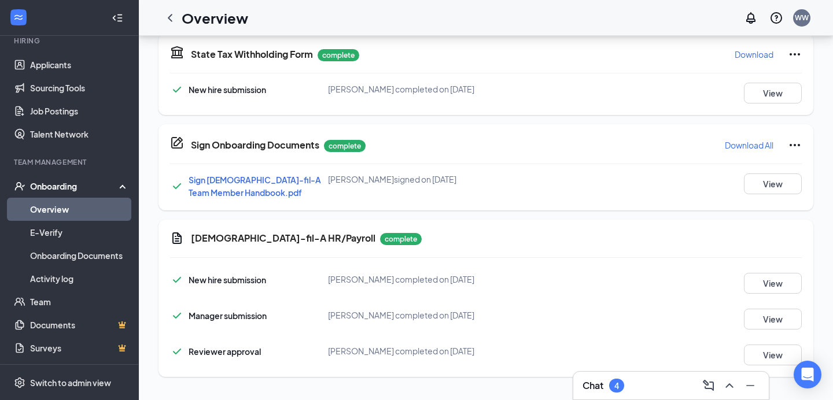
scroll to position [278, 0]
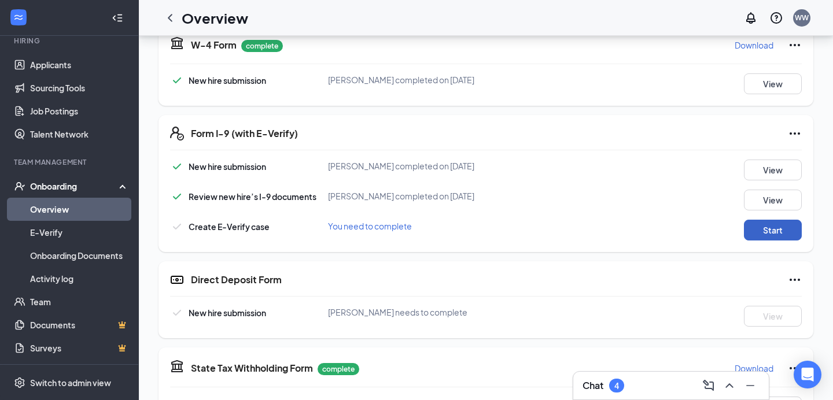
click at [771, 231] on button "Start" at bounding box center [773, 230] width 58 height 21
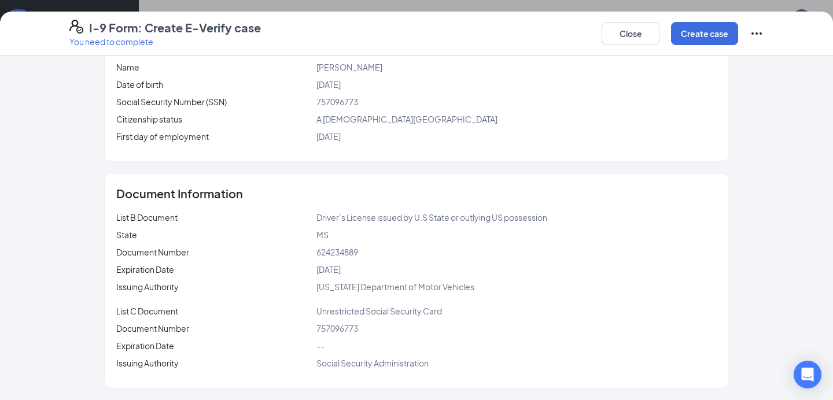
scroll to position [591, 0]
click at [705, 37] on button "Create case" at bounding box center [704, 33] width 67 height 23
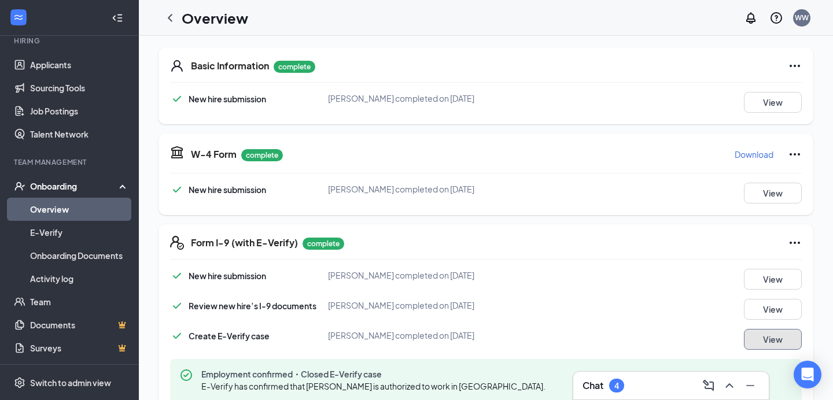
scroll to position [0, 0]
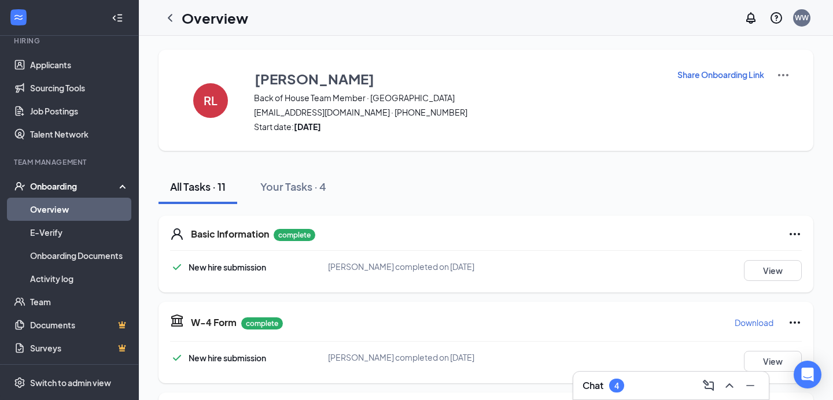
click at [600, 389] on h3 "Chat" at bounding box center [592, 385] width 21 height 13
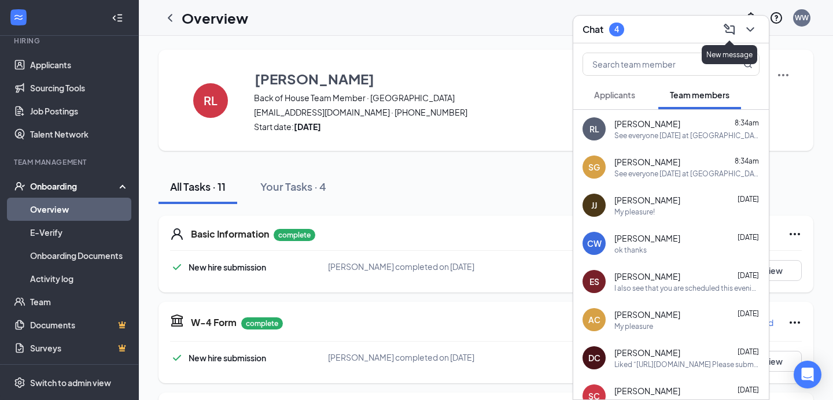
click at [731, 31] on icon "ComposeMessage" at bounding box center [729, 30] width 14 height 14
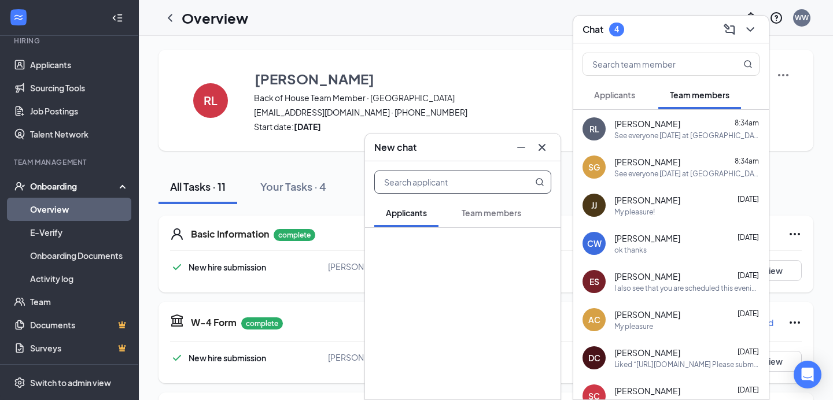
click at [505, 219] on button "Team members" at bounding box center [491, 212] width 83 height 29
click at [515, 187] on span at bounding box center [529, 182] width 30 height 22
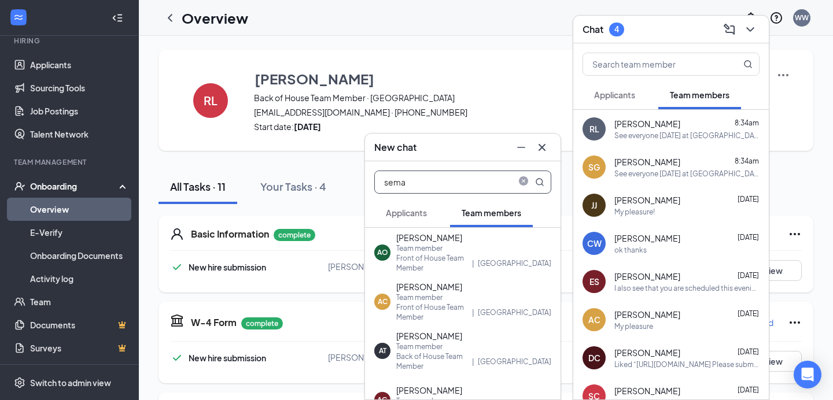
type input "semay"
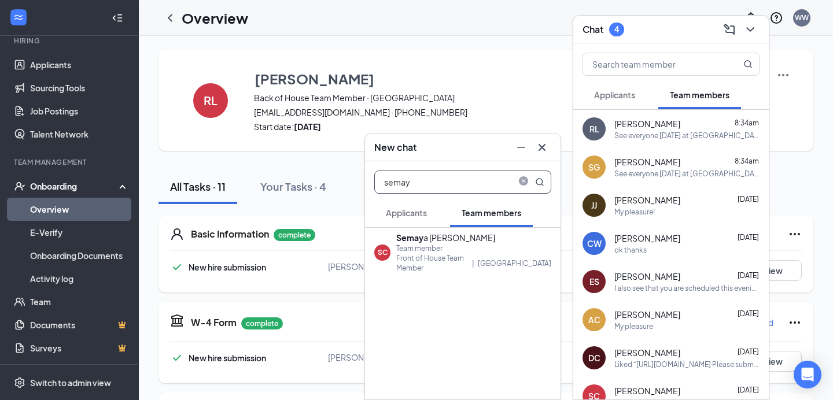
click at [428, 242] on div "[PERSON_NAME]" at bounding box center [473, 238] width 155 height 12
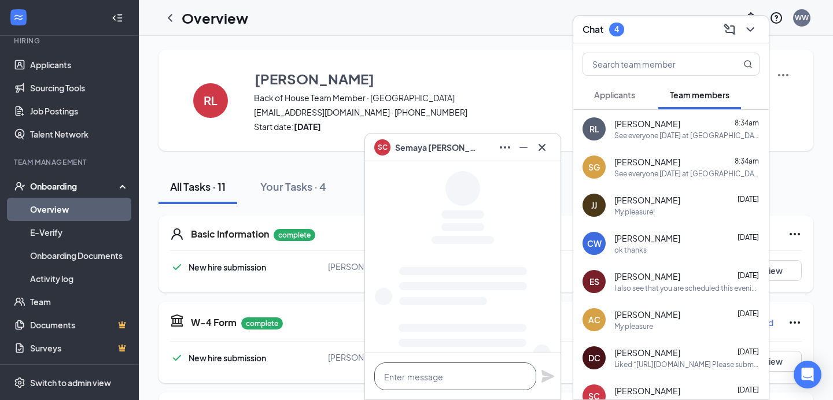
click at [462, 380] on textarea at bounding box center [455, 377] width 162 height 28
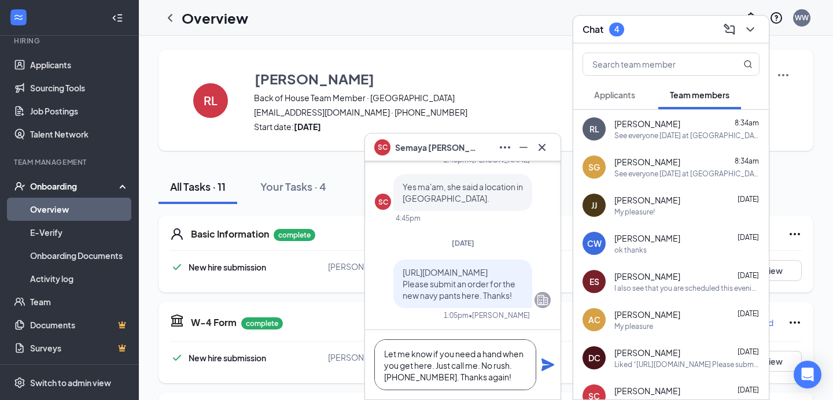
type textarea "Let me know if you need a hand when you get here. Just call me. No rush. [PHONE…"
click at [550, 364] on icon "Plane" at bounding box center [547, 364] width 13 height 13
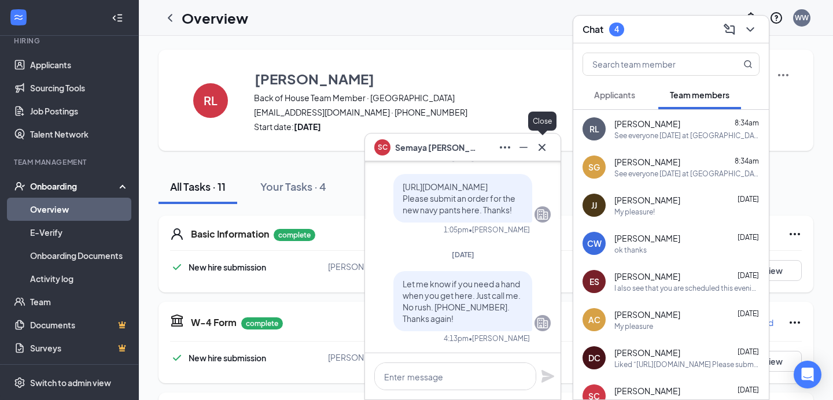
click at [543, 143] on icon "Cross" at bounding box center [542, 147] width 14 height 14
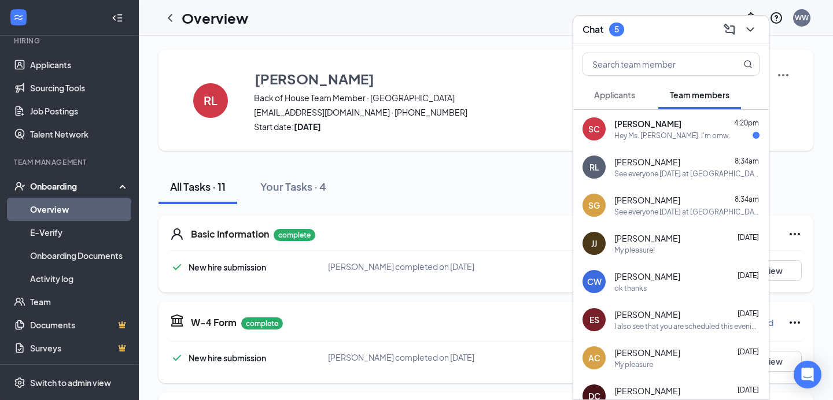
click at [650, 127] on span "[PERSON_NAME]" at bounding box center [647, 124] width 67 height 12
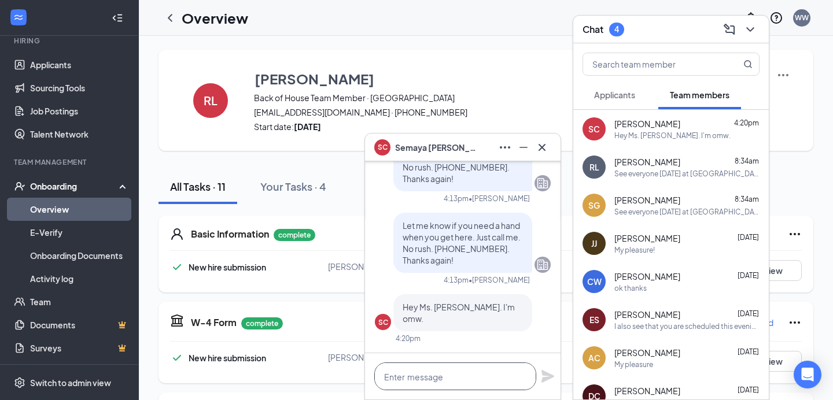
click at [471, 383] on textarea at bounding box center [455, 377] width 162 height 28
type textarea "Ok thanks!"
click at [543, 378] on icon "Plane" at bounding box center [547, 376] width 13 height 13
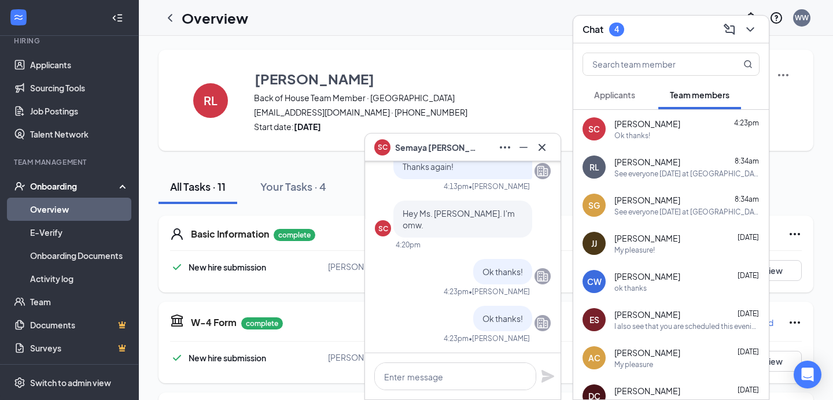
click at [542, 146] on icon "Cross" at bounding box center [541, 146] width 7 height 7
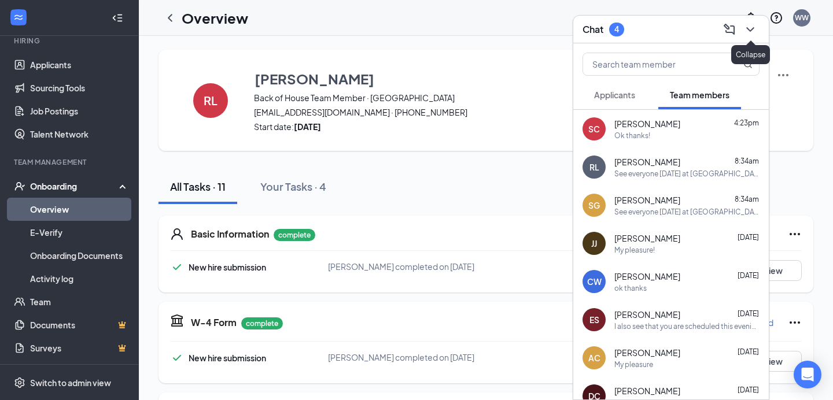
click at [756, 27] on icon "ChevronDown" at bounding box center [750, 30] width 14 height 14
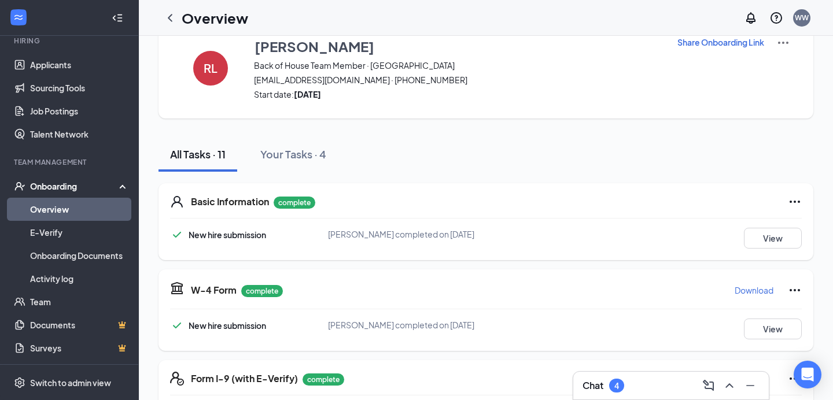
scroll to position [45, 0]
